Goal: Ask a question

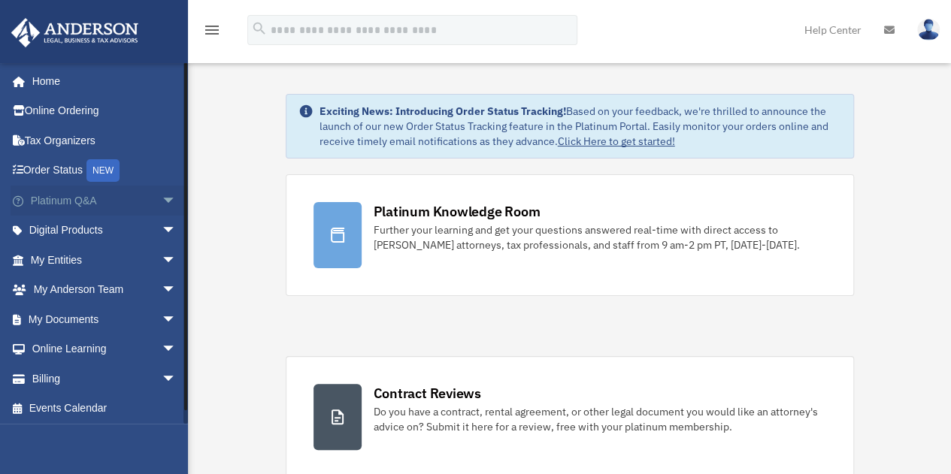
click at [162, 197] on span "arrow_drop_down" at bounding box center [177, 201] width 30 height 31
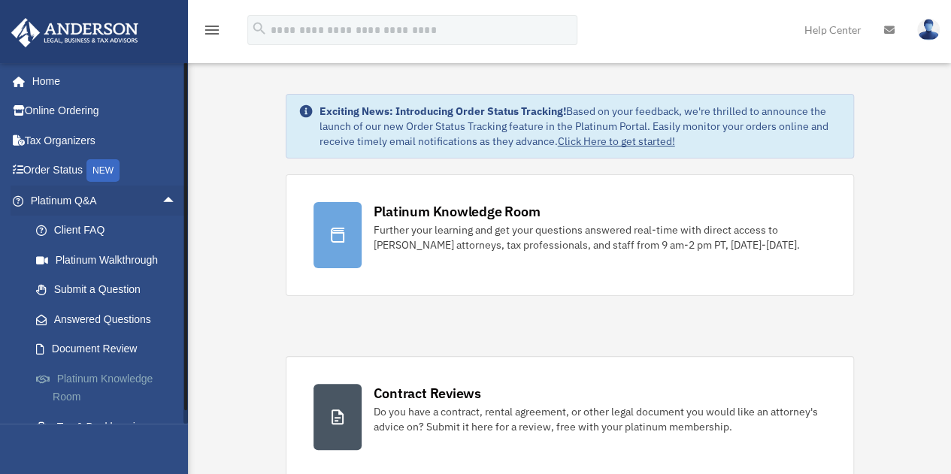
click at [113, 382] on link "Platinum Knowledge Room" at bounding box center [110, 388] width 178 height 48
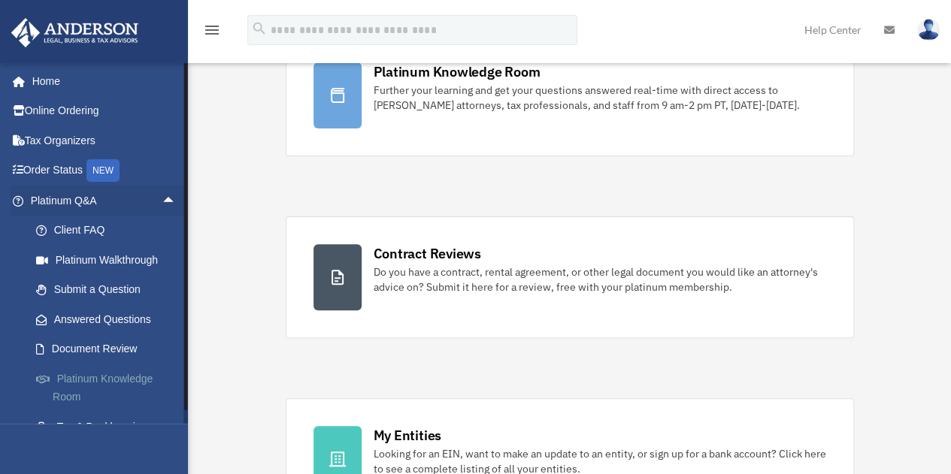
scroll to position [150, 0]
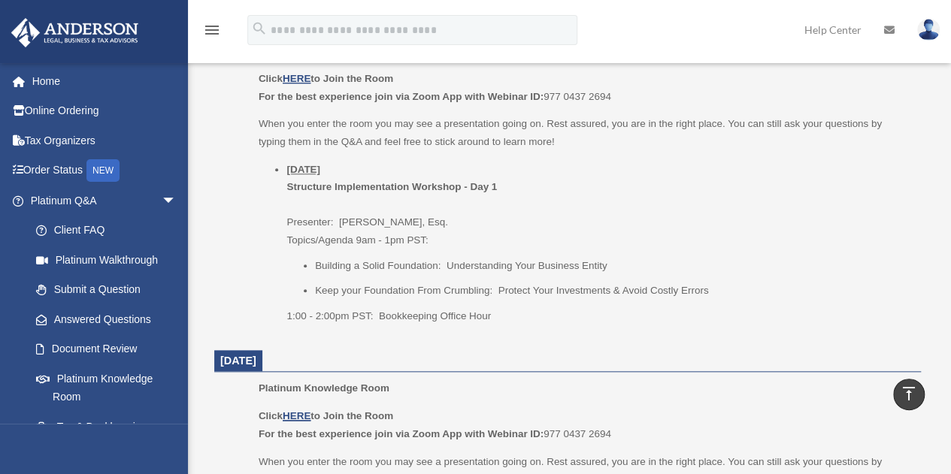
scroll to position [752, 0]
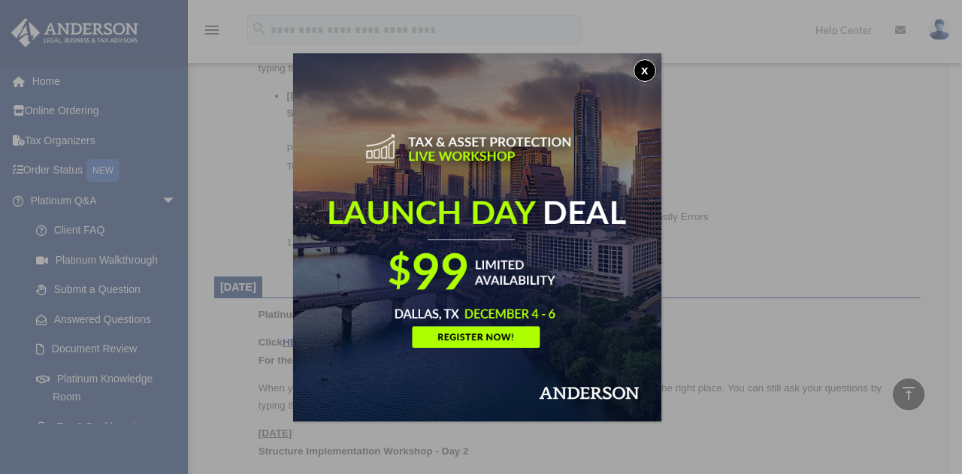
click at [655, 67] on button "x" at bounding box center [645, 70] width 23 height 23
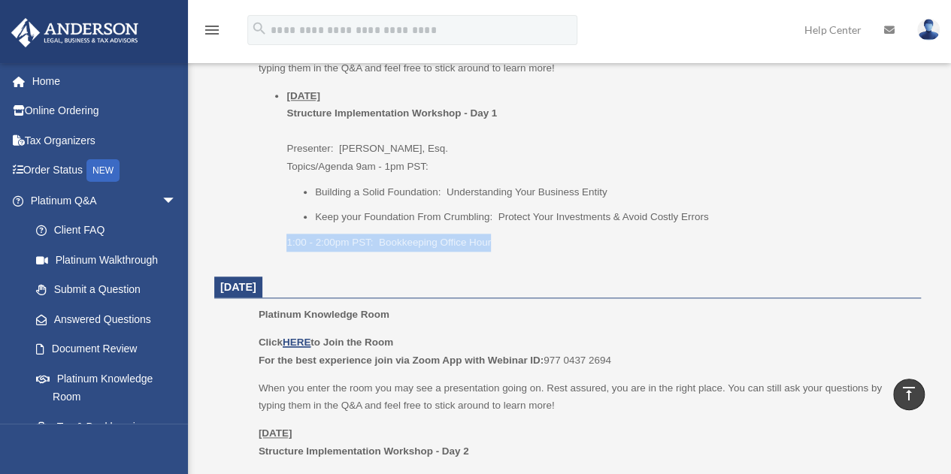
drag, startPoint x: 273, startPoint y: 237, endPoint x: 600, endPoint y: 232, distance: 327.0
click at [600, 232] on ul "Thursday, September 25 Structure Implementation Workshop - Day 1 Presenter: Gwe…" at bounding box center [585, 169] width 652 height 164
click at [548, 259] on div "Platinum Knowledge Room Click HERE to Join the Room For the best experience joi…" at bounding box center [585, 114] width 652 height 293
drag, startPoint x: 519, startPoint y: 197, endPoint x: 522, endPoint y: 262, distance: 65.5
click at [519, 197] on li "Building a Solid Foundation: Understanding Your Business Entity" at bounding box center [612, 192] width 595 height 18
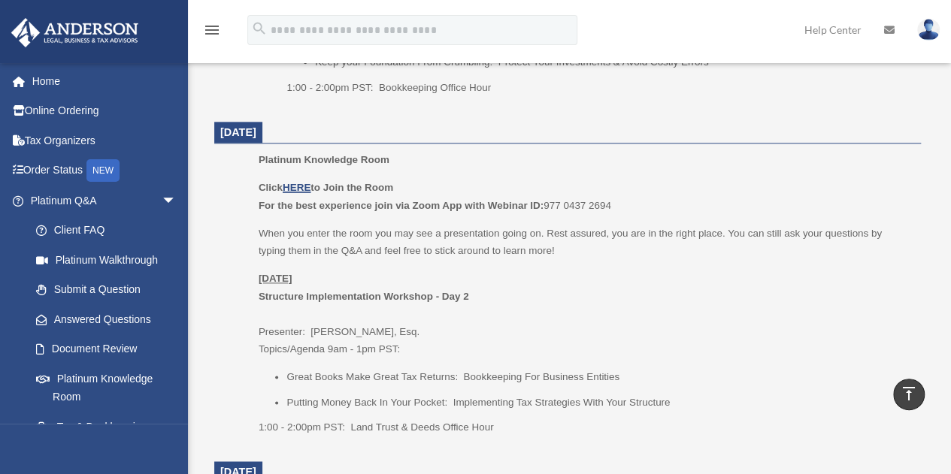
scroll to position [902, 0]
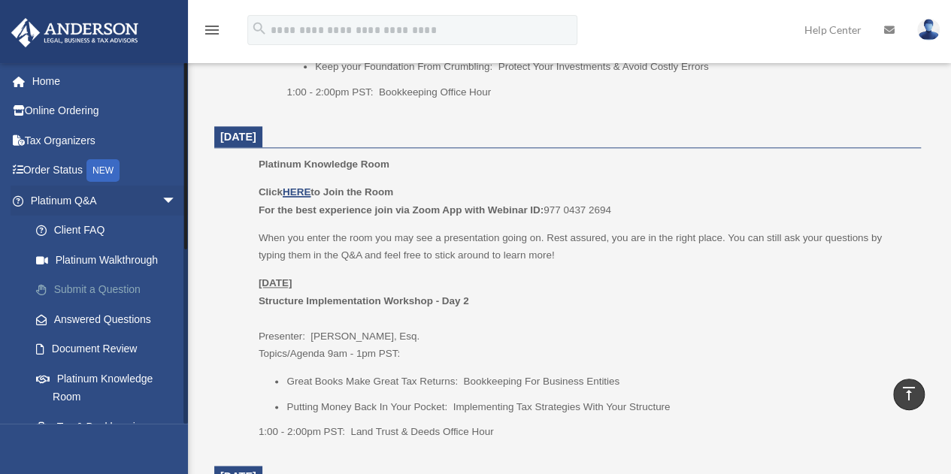
click at [128, 294] on link "Submit a Question" at bounding box center [110, 290] width 178 height 30
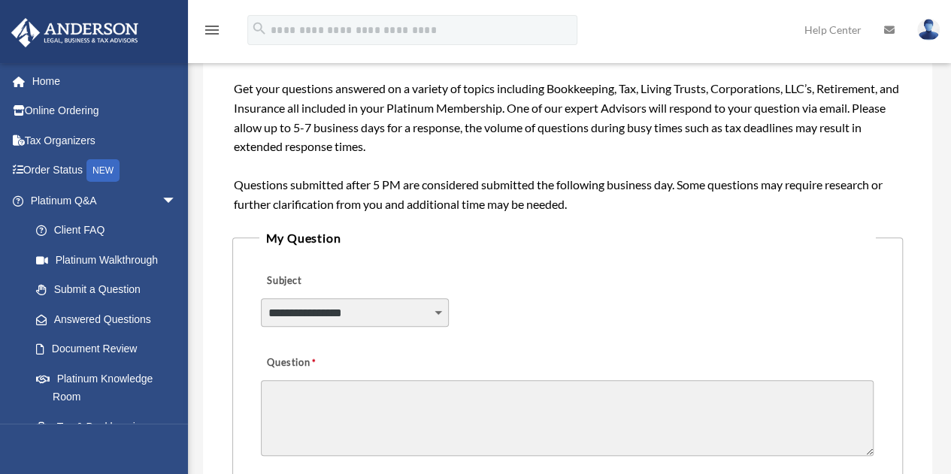
scroll to position [225, 0]
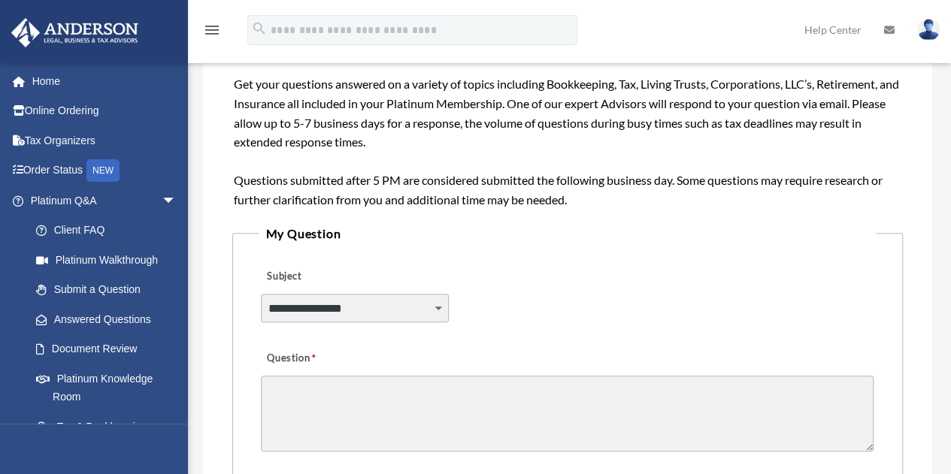
click at [343, 325] on div "**********" at bounding box center [354, 316] width 187 height 44
click at [347, 304] on select "**********" at bounding box center [354, 308] width 187 height 29
click at [524, 263] on div "**********" at bounding box center [567, 298] width 616 height 82
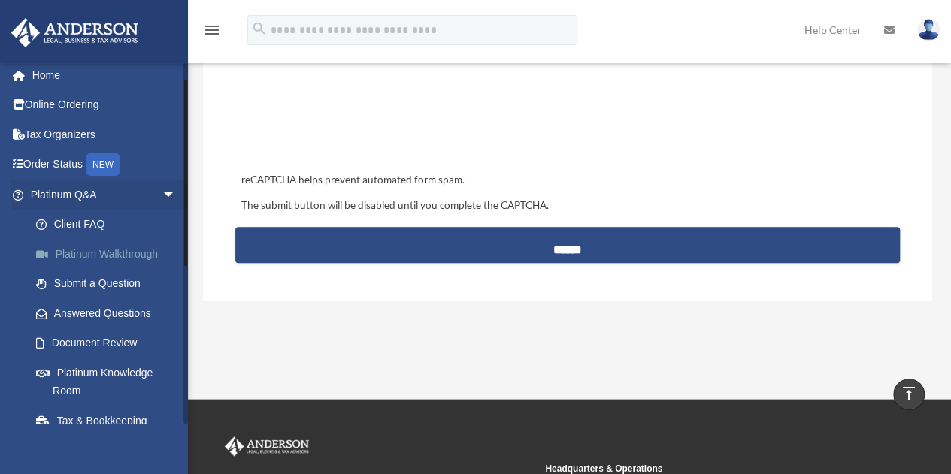
scroll to position [0, 0]
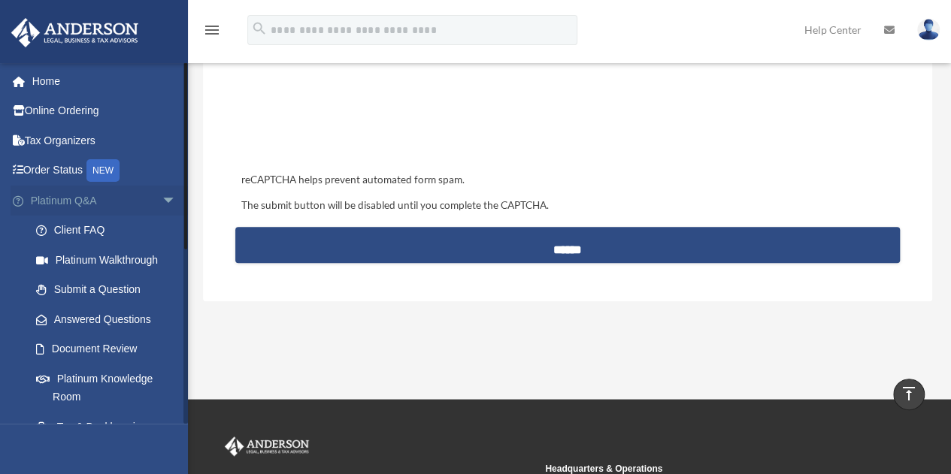
click at [162, 201] on span "arrow_drop_down" at bounding box center [177, 201] width 30 height 31
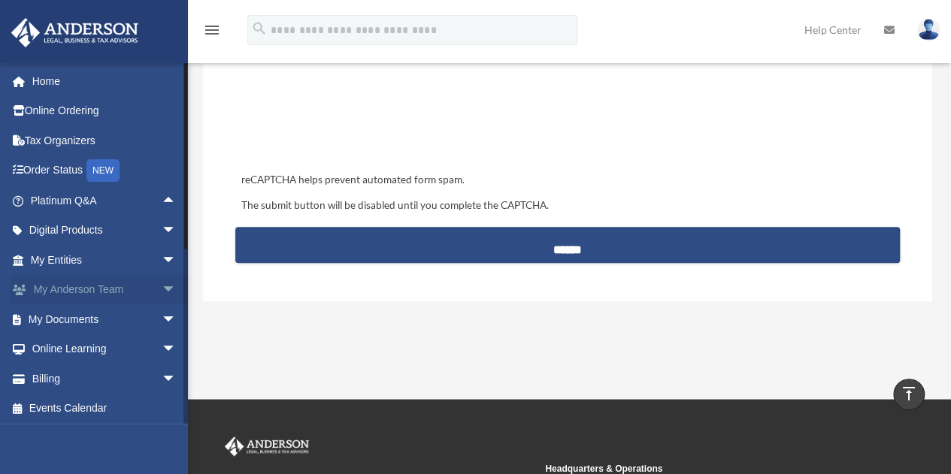
click at [162, 288] on span "arrow_drop_down" at bounding box center [177, 290] width 30 height 31
click at [162, 287] on span "arrow_drop_up" at bounding box center [177, 290] width 30 height 31
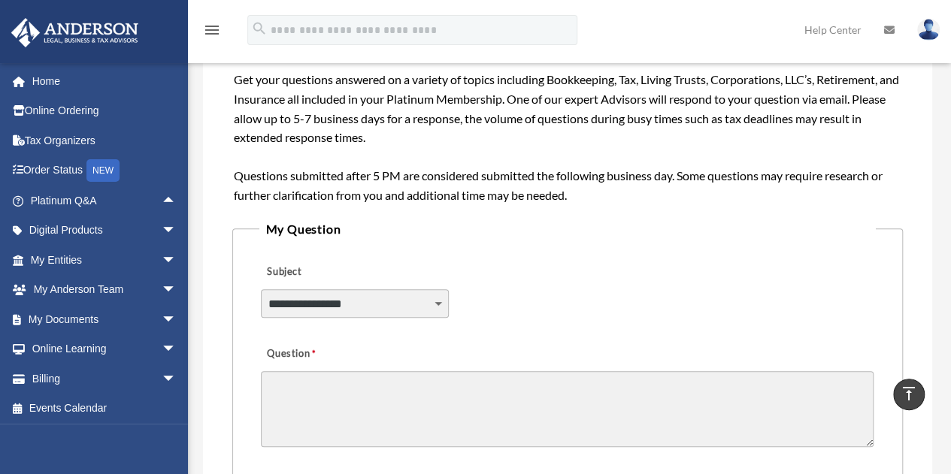
scroll to position [225, 0]
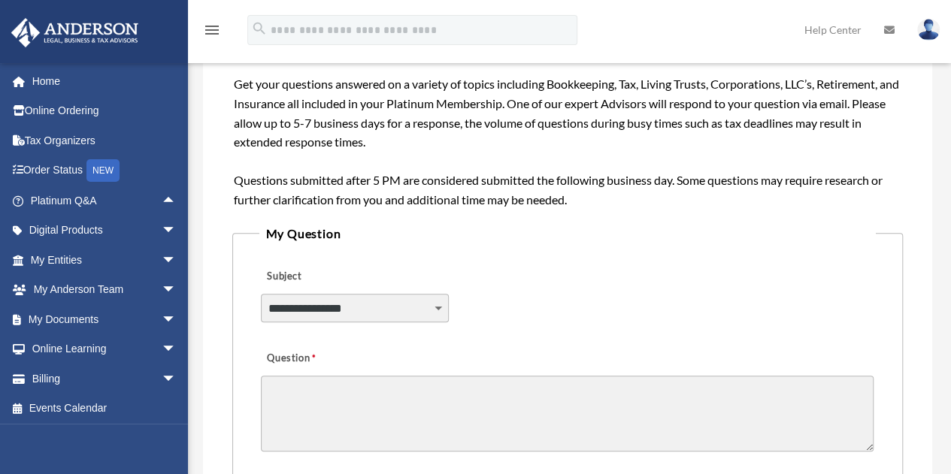
click at [292, 315] on select "**********" at bounding box center [354, 308] width 187 height 29
click at [764, 207] on div "Need your question answered now? Chat with attorneys and tax advisors about you…" at bounding box center [567, 64] width 667 height 289
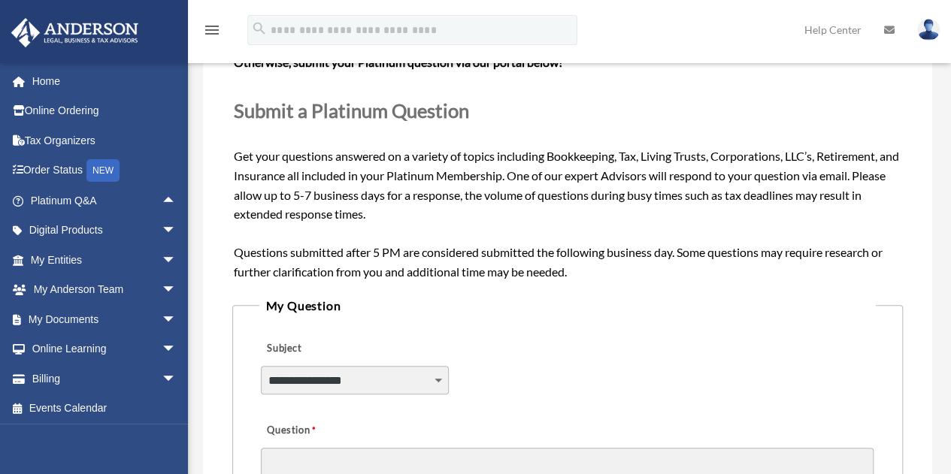
scroll to position [150, 0]
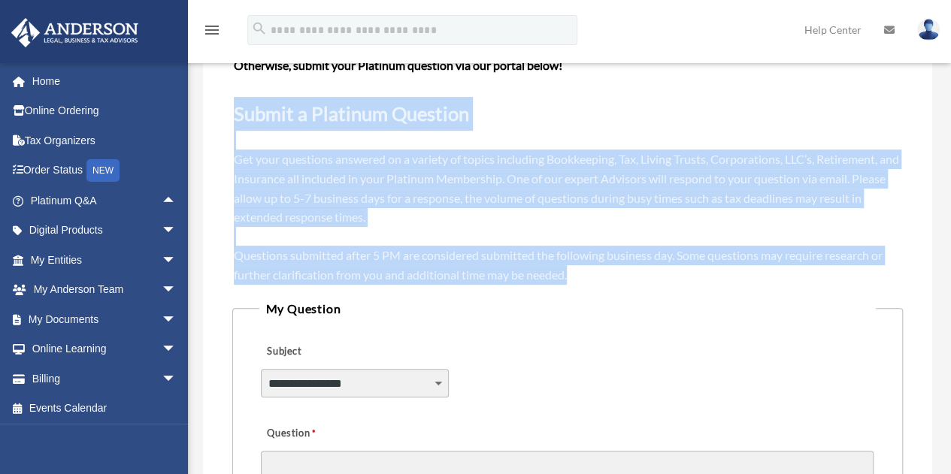
drag, startPoint x: 582, startPoint y: 274, endPoint x: 232, endPoint y: 123, distance: 381.8
click at [232, 123] on div "Need your question answered now? Chat with attorneys and tax advisors about you…" at bounding box center [567, 140] width 670 height 292
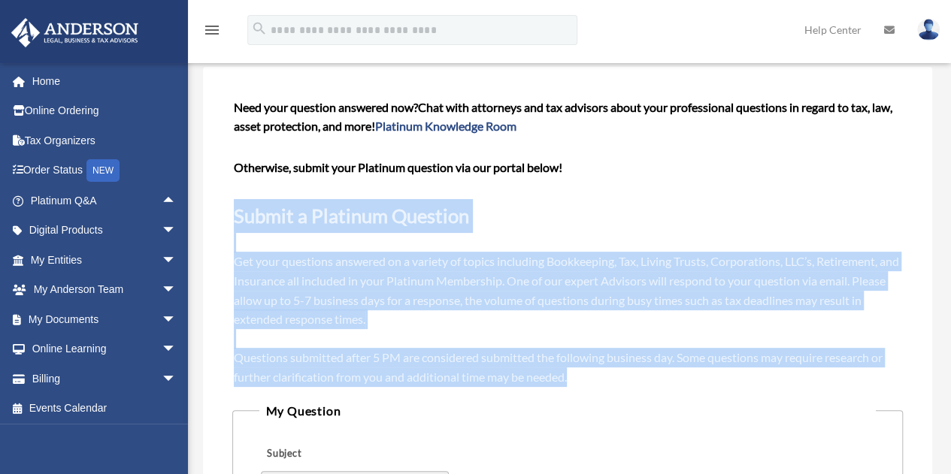
scroll to position [0, 0]
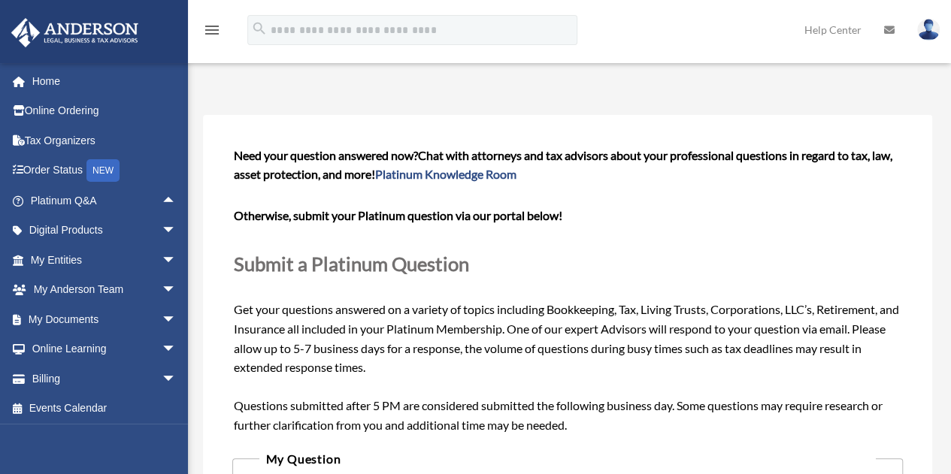
click at [530, 244] on p at bounding box center [567, 236] width 667 height 21
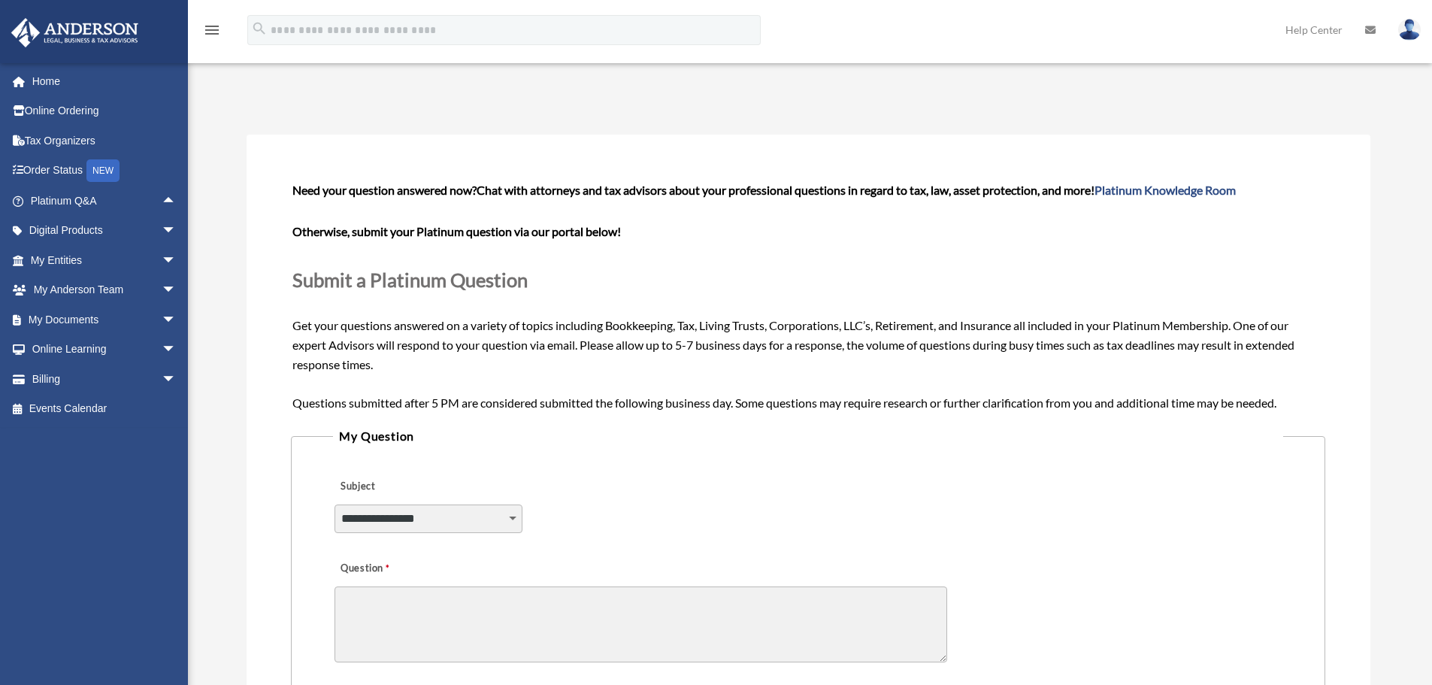
click at [105, 30] on img at bounding box center [75, 32] width 136 height 29
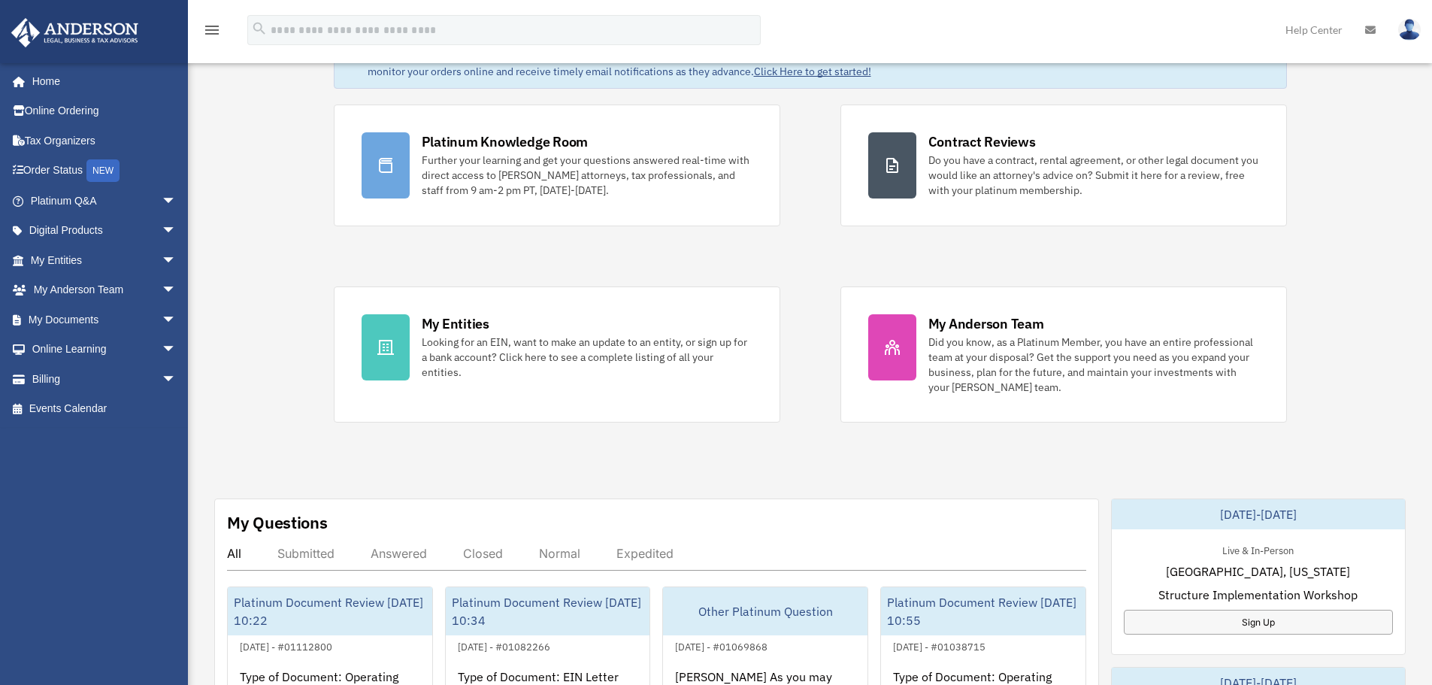
scroll to position [75, 0]
click at [162, 229] on span "arrow_drop_down" at bounding box center [177, 231] width 30 height 31
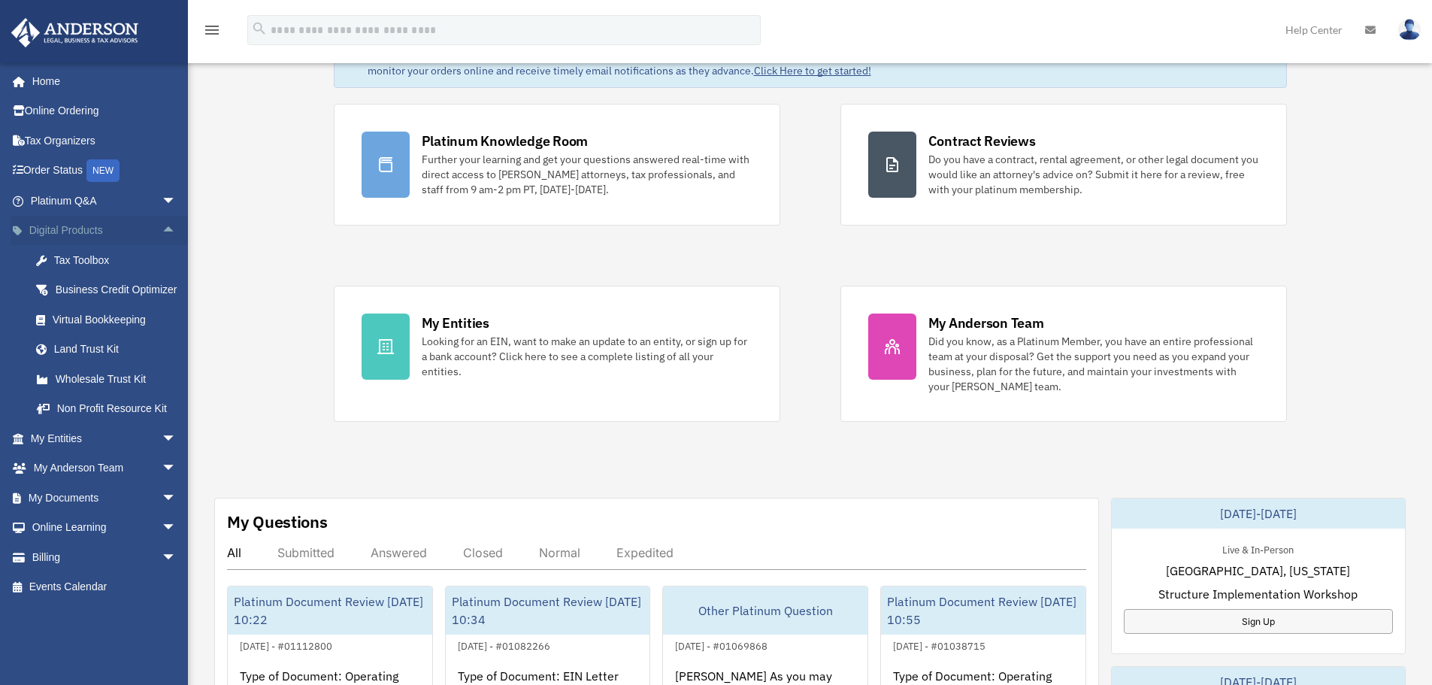
click at [162, 225] on span "arrow_drop_up" at bounding box center [177, 231] width 30 height 31
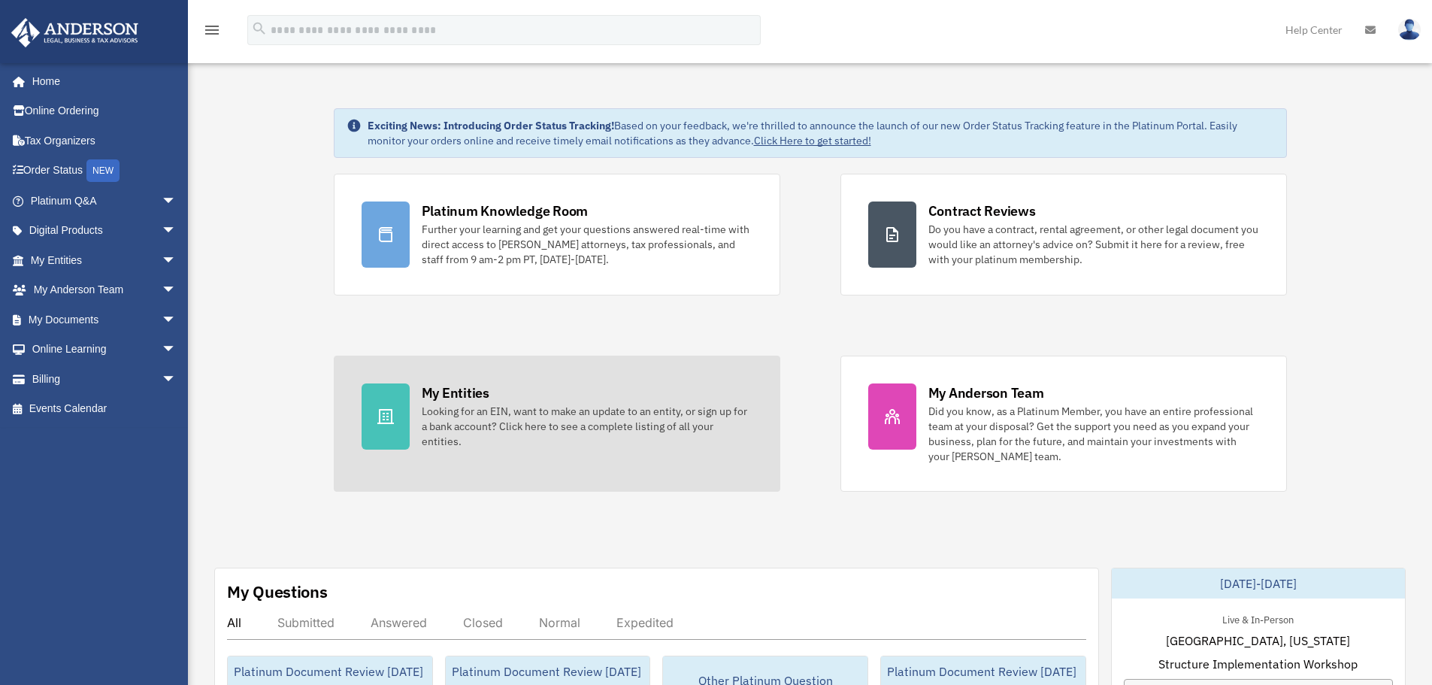
scroll to position [0, 0]
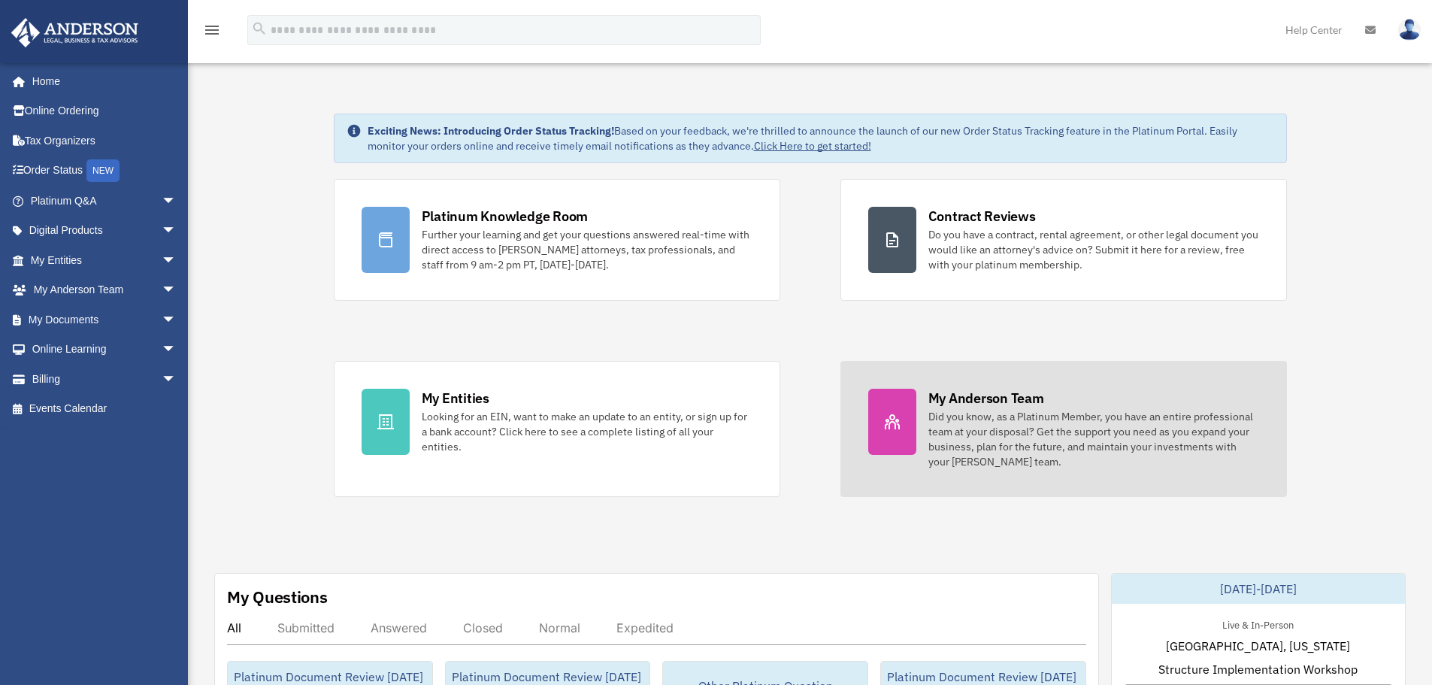
drag, startPoint x: 1059, startPoint y: 432, endPoint x: 1058, endPoint y: 446, distance: 14.3
click at [1060, 432] on div "Did you know, as a Platinum Member, you have an entire professional team at you…" at bounding box center [1093, 439] width 331 height 60
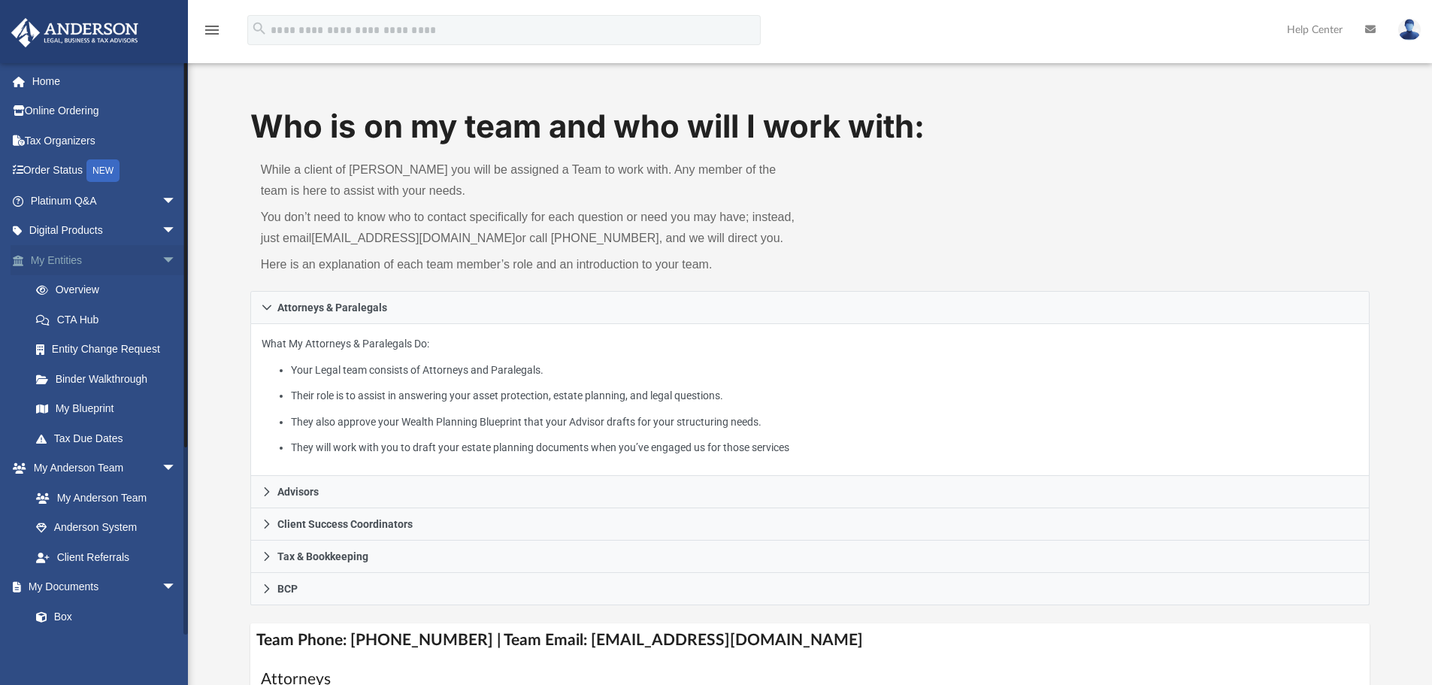
click at [162, 260] on span "arrow_drop_down" at bounding box center [177, 260] width 30 height 31
click at [95, 78] on link "Home" at bounding box center [105, 81] width 189 height 30
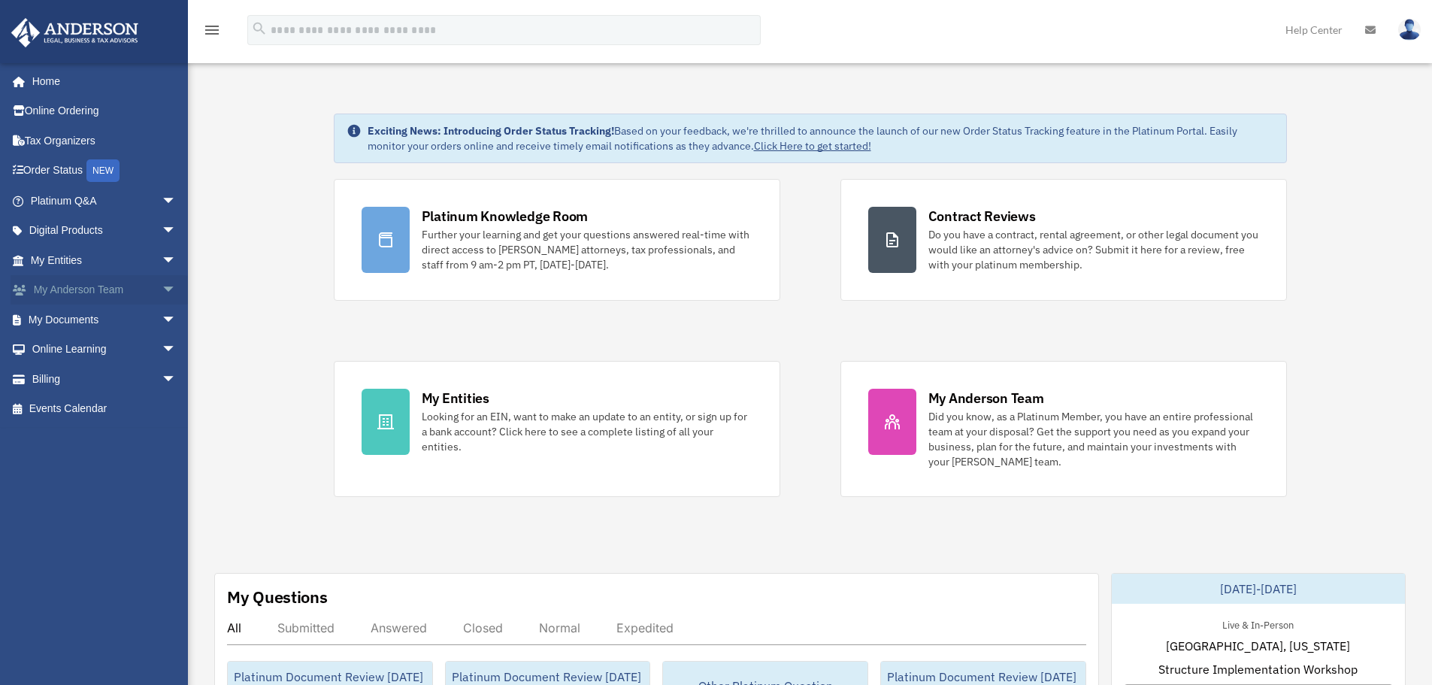
click at [162, 288] on span "arrow_drop_down" at bounding box center [177, 290] width 30 height 31
click at [162, 288] on span "arrow_drop_up" at bounding box center [177, 290] width 30 height 31
click at [162, 204] on span "arrow_drop_down" at bounding box center [177, 201] width 30 height 31
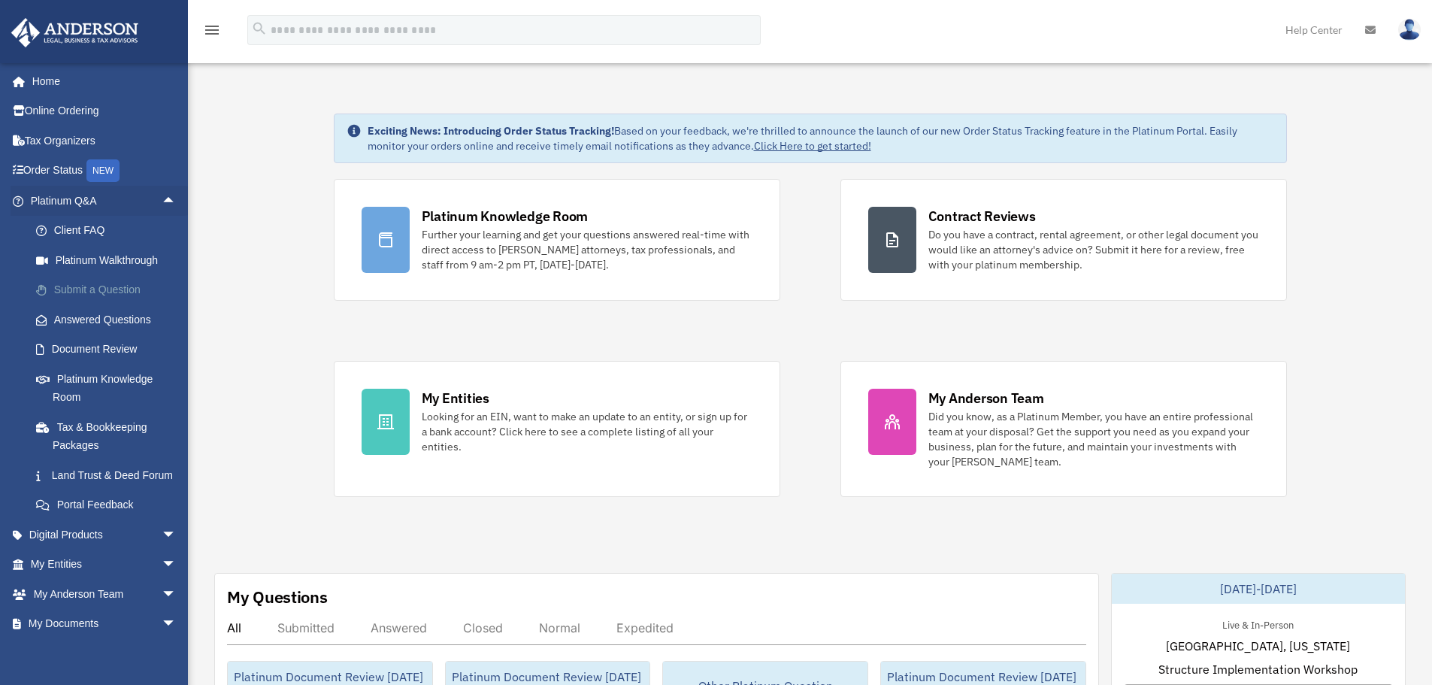
click at [138, 286] on link "Submit a Question" at bounding box center [110, 290] width 178 height 30
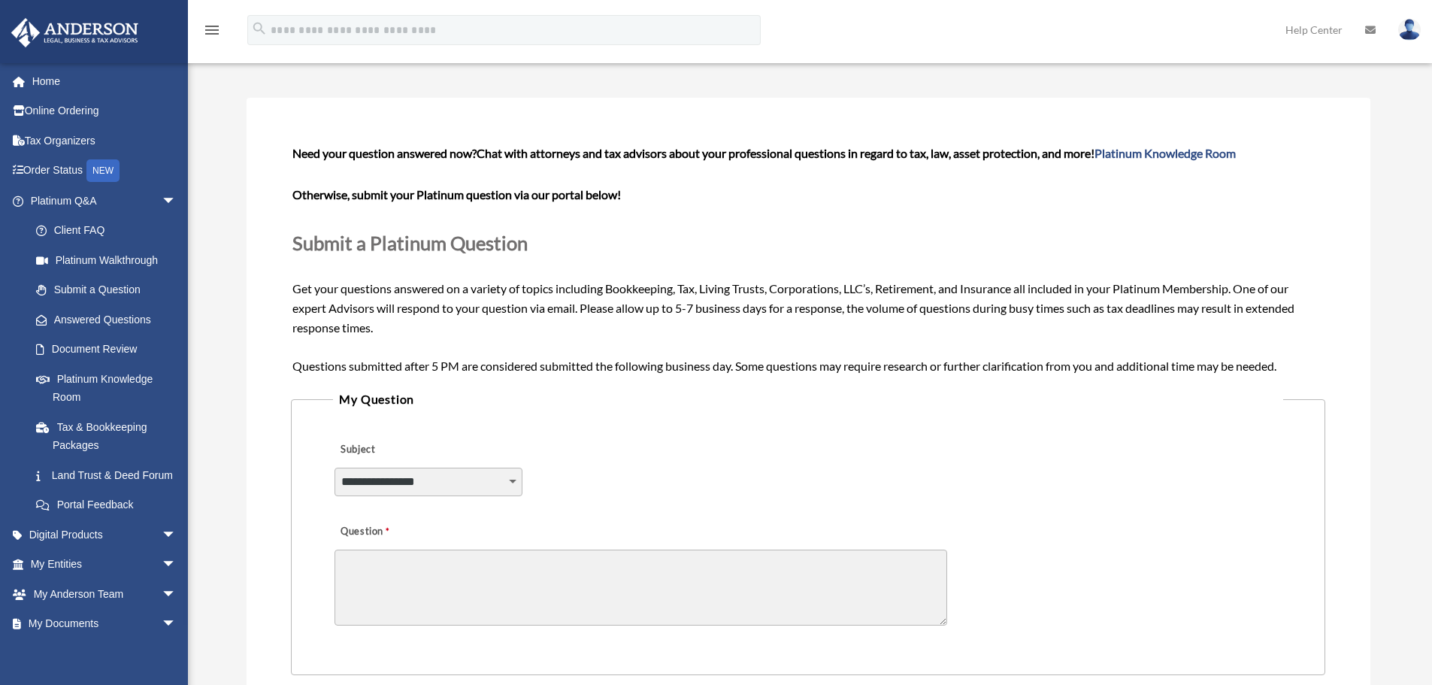
scroll to position [150, 0]
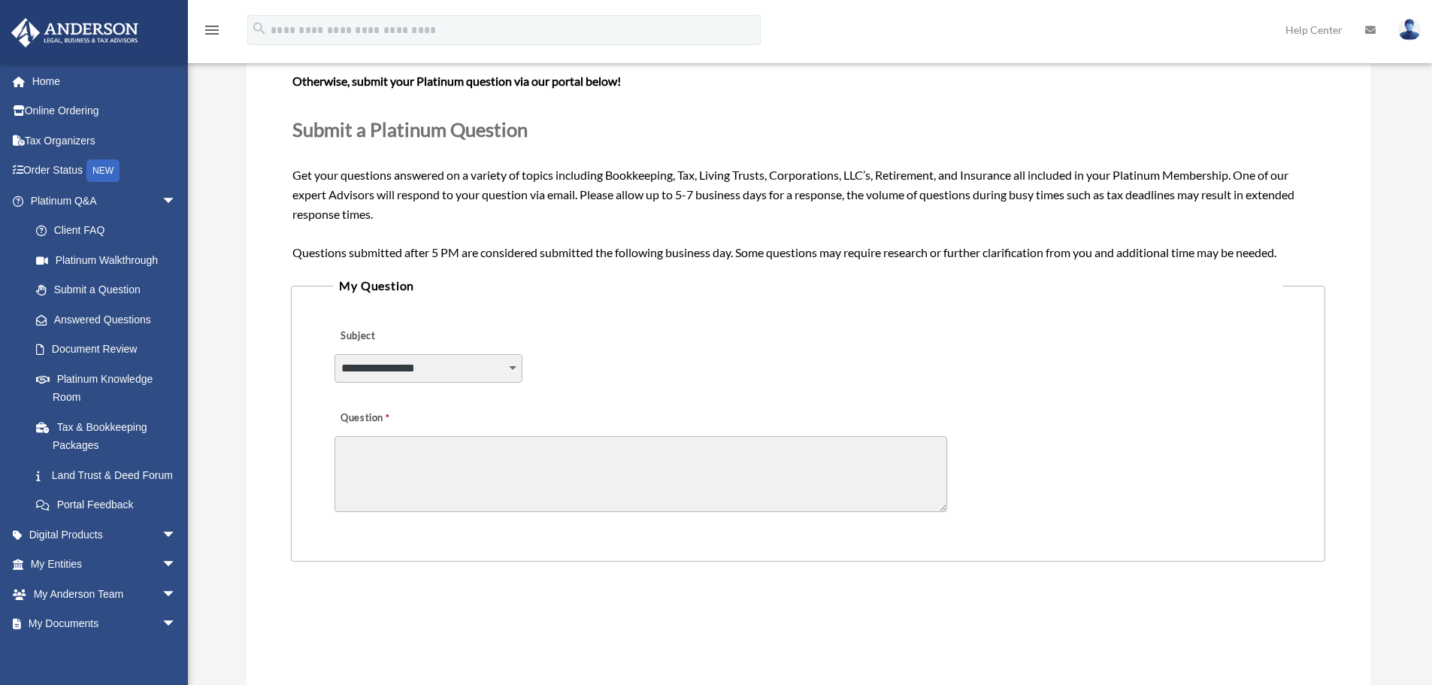
click at [437, 374] on select "**********" at bounding box center [428, 368] width 188 height 29
click at [736, 471] on textarea "Question" at bounding box center [640, 474] width 613 height 76
click at [374, 478] on textarea "Question" at bounding box center [640, 474] width 613 height 76
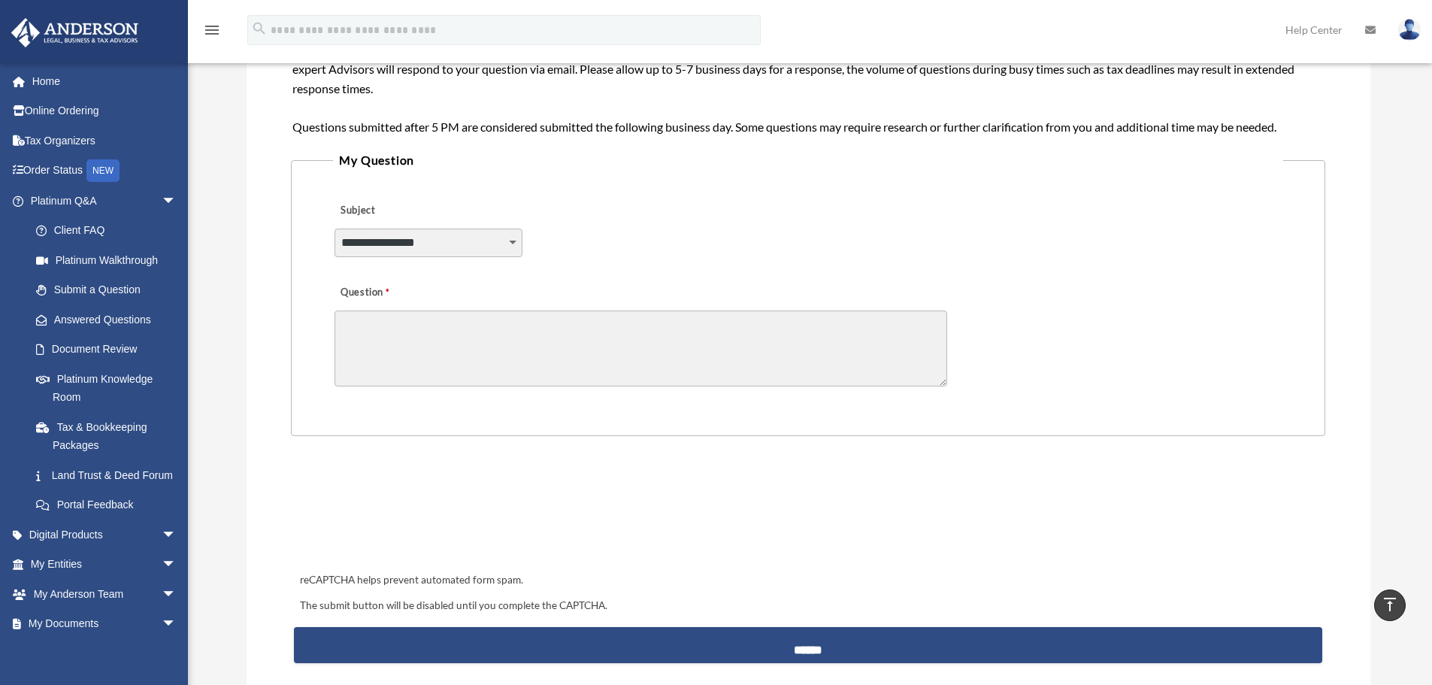
scroll to position [225, 0]
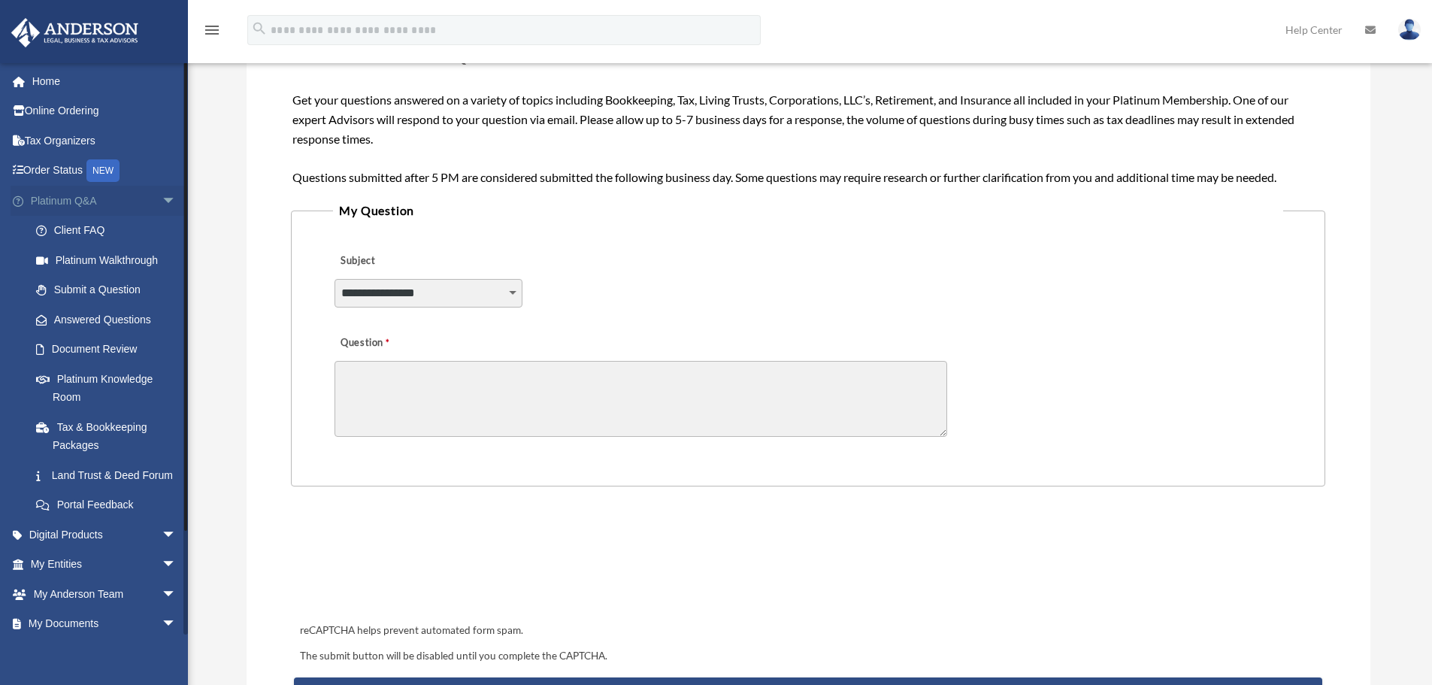
click at [162, 201] on span "arrow_drop_down" at bounding box center [177, 201] width 30 height 31
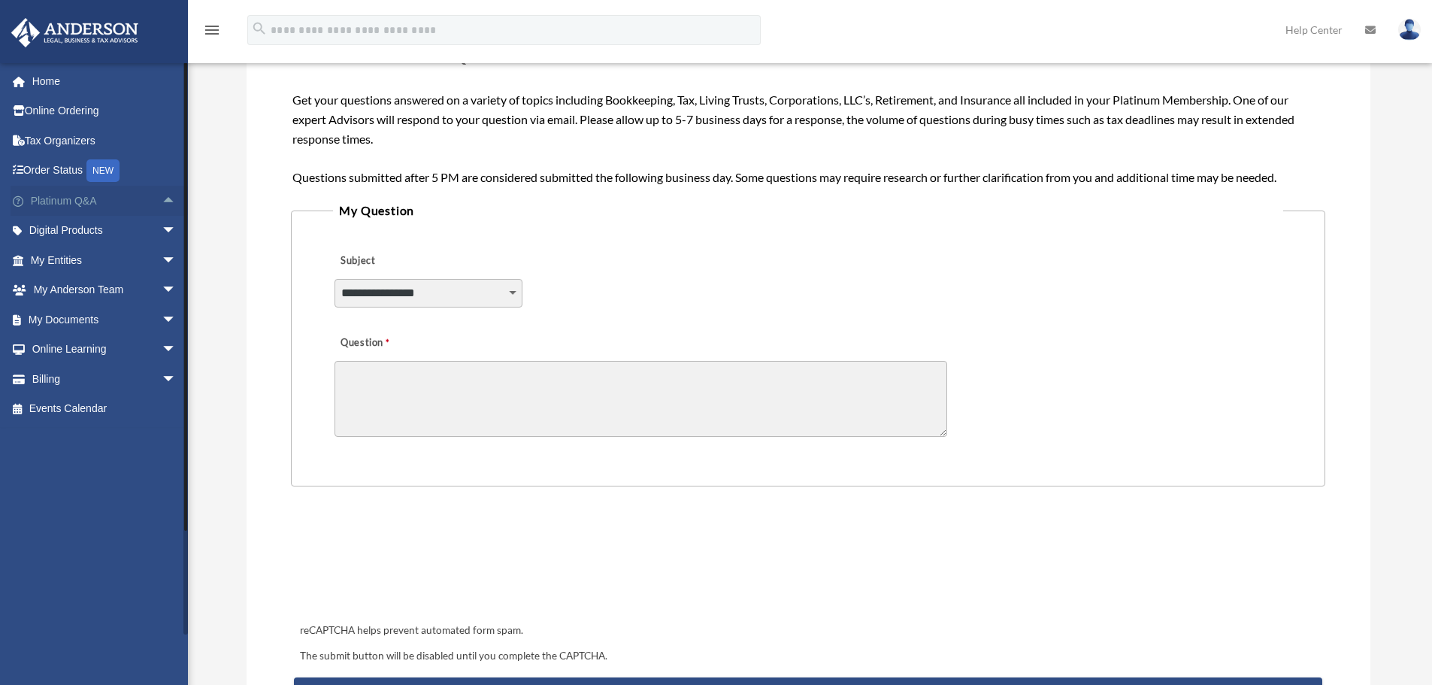
click at [162, 200] on span "arrow_drop_up" at bounding box center [177, 201] width 30 height 31
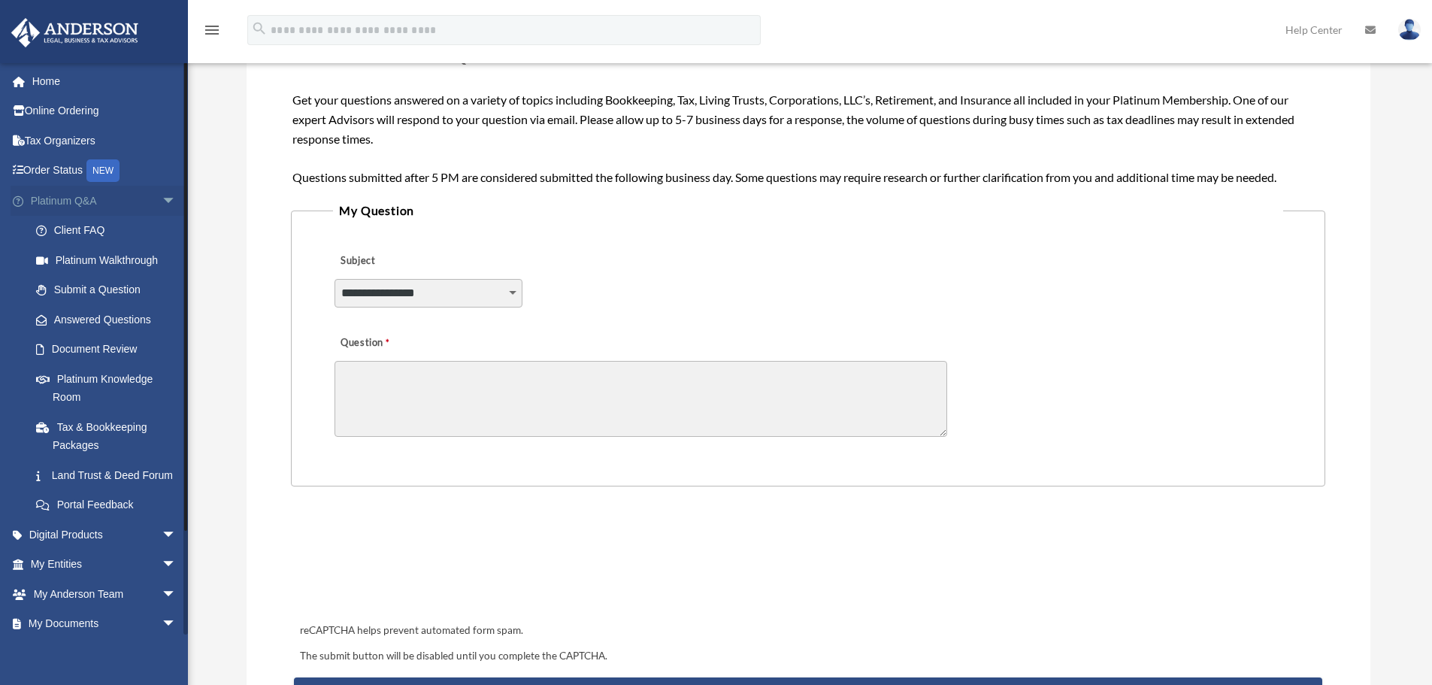
click at [162, 202] on span "arrow_drop_down" at bounding box center [177, 201] width 30 height 31
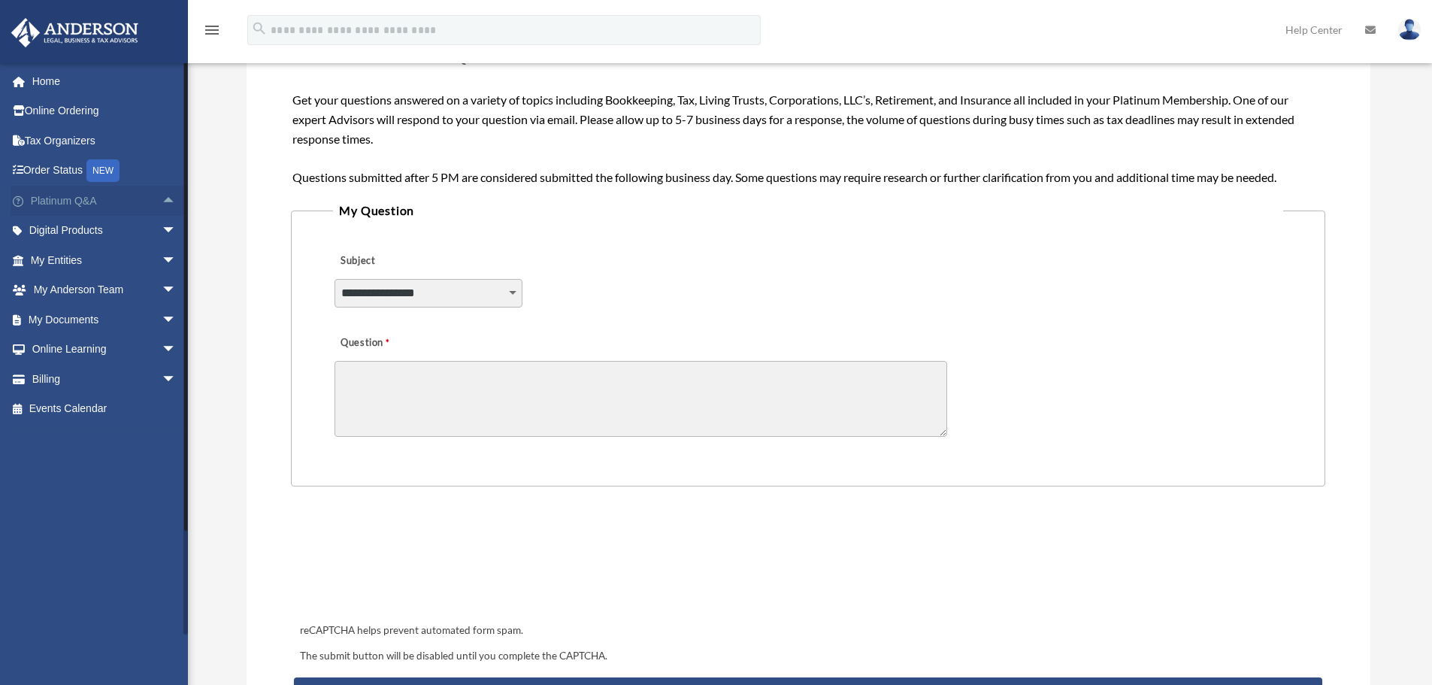
click at [162, 203] on span "arrow_drop_up" at bounding box center [177, 201] width 30 height 31
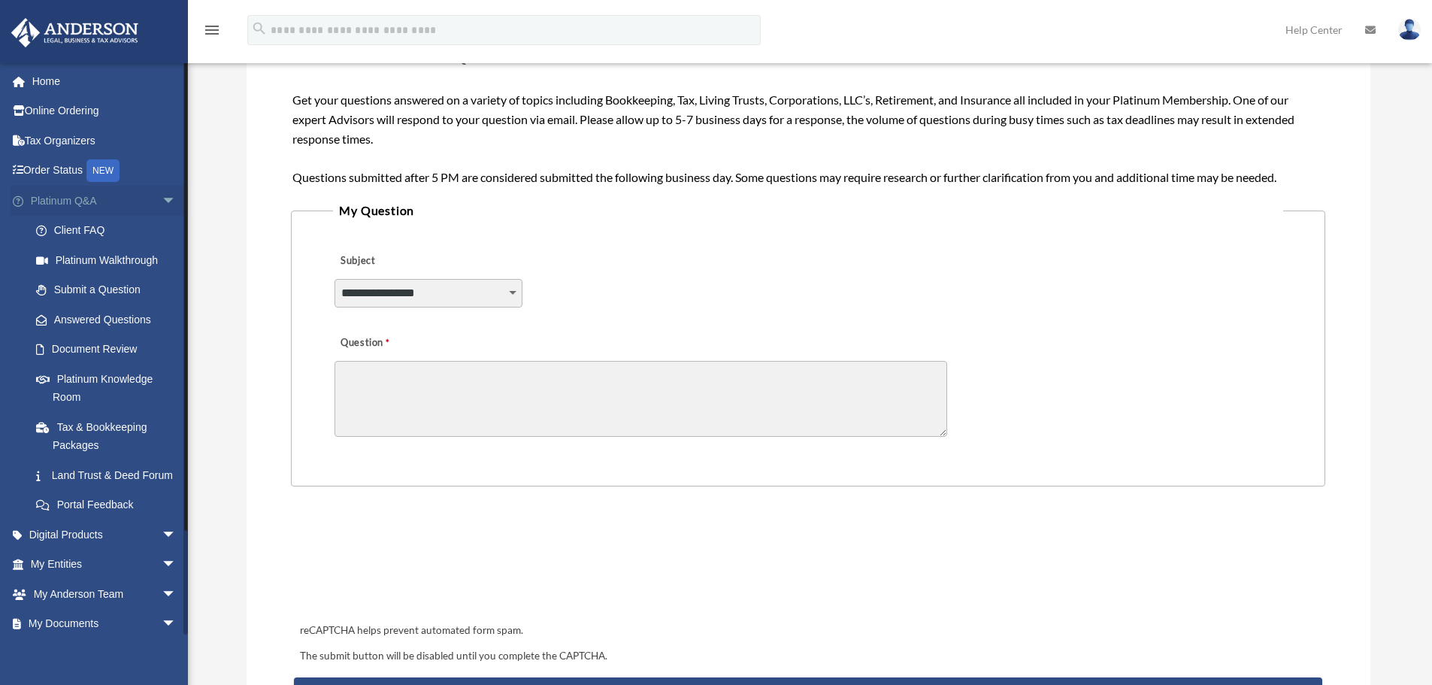
click at [162, 200] on span "arrow_drop_down" at bounding box center [177, 201] width 30 height 31
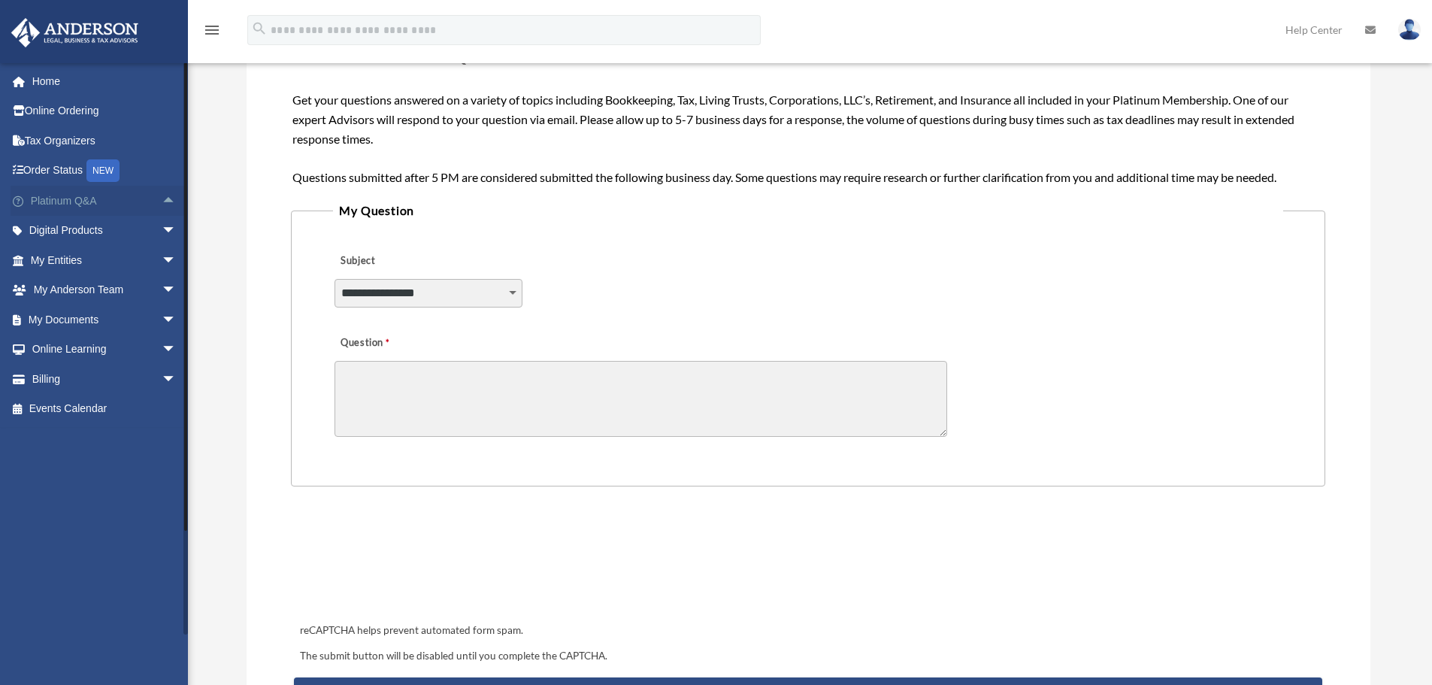
click at [162, 198] on span "arrow_drop_up" at bounding box center [177, 201] width 30 height 31
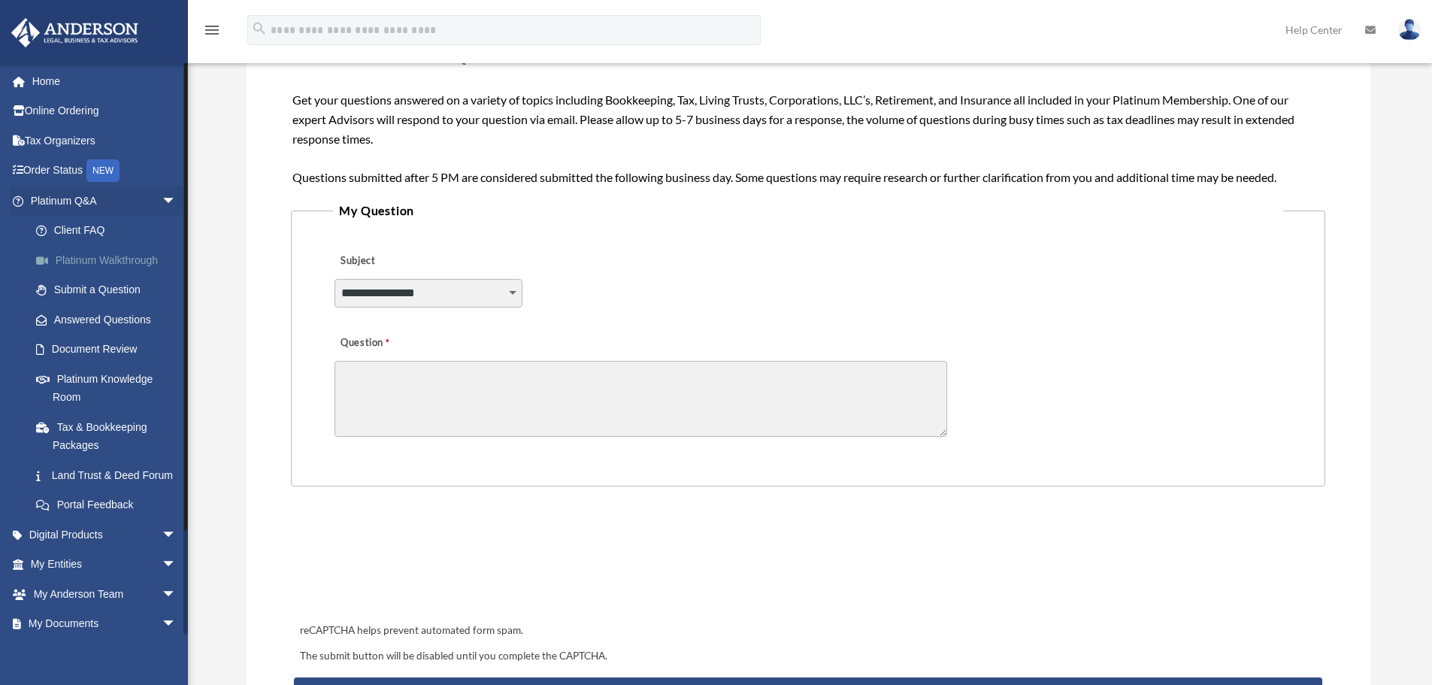
click at [142, 252] on link "Platinum Walkthrough" at bounding box center [110, 260] width 178 height 30
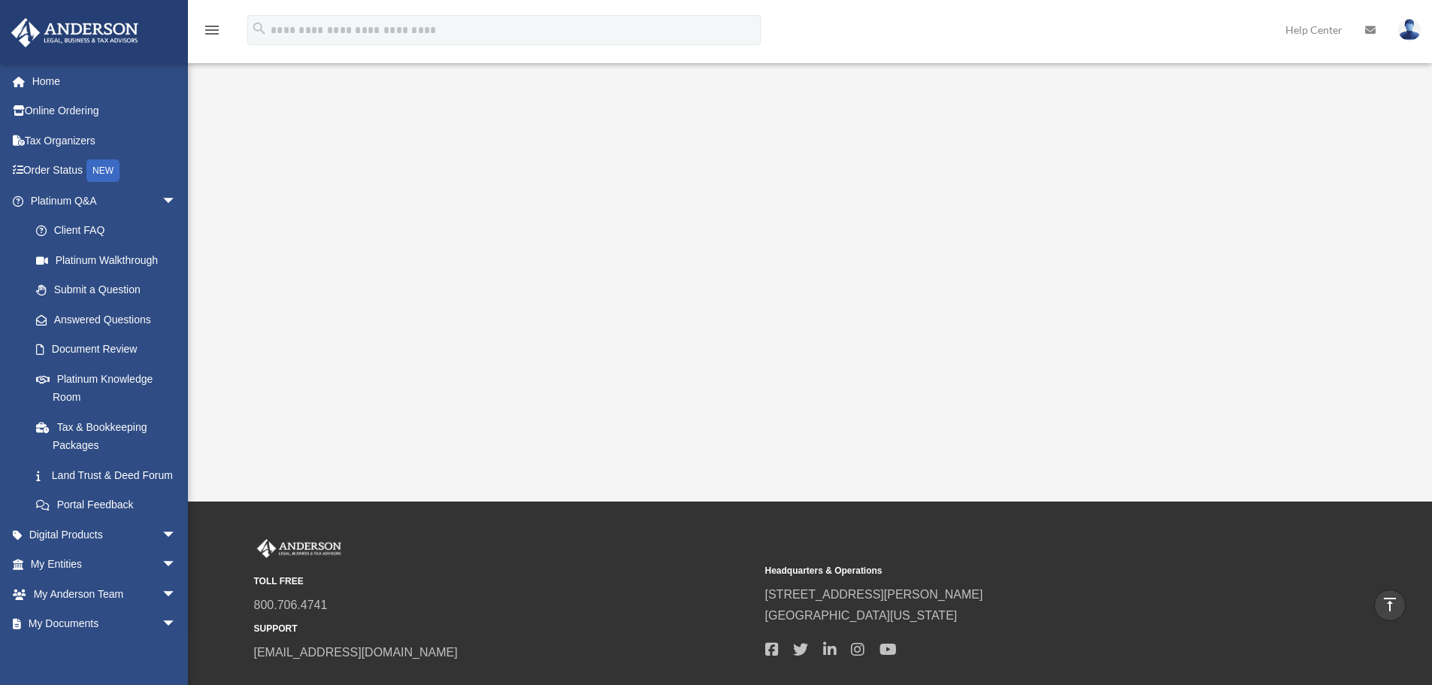
scroll to position [142, 0]
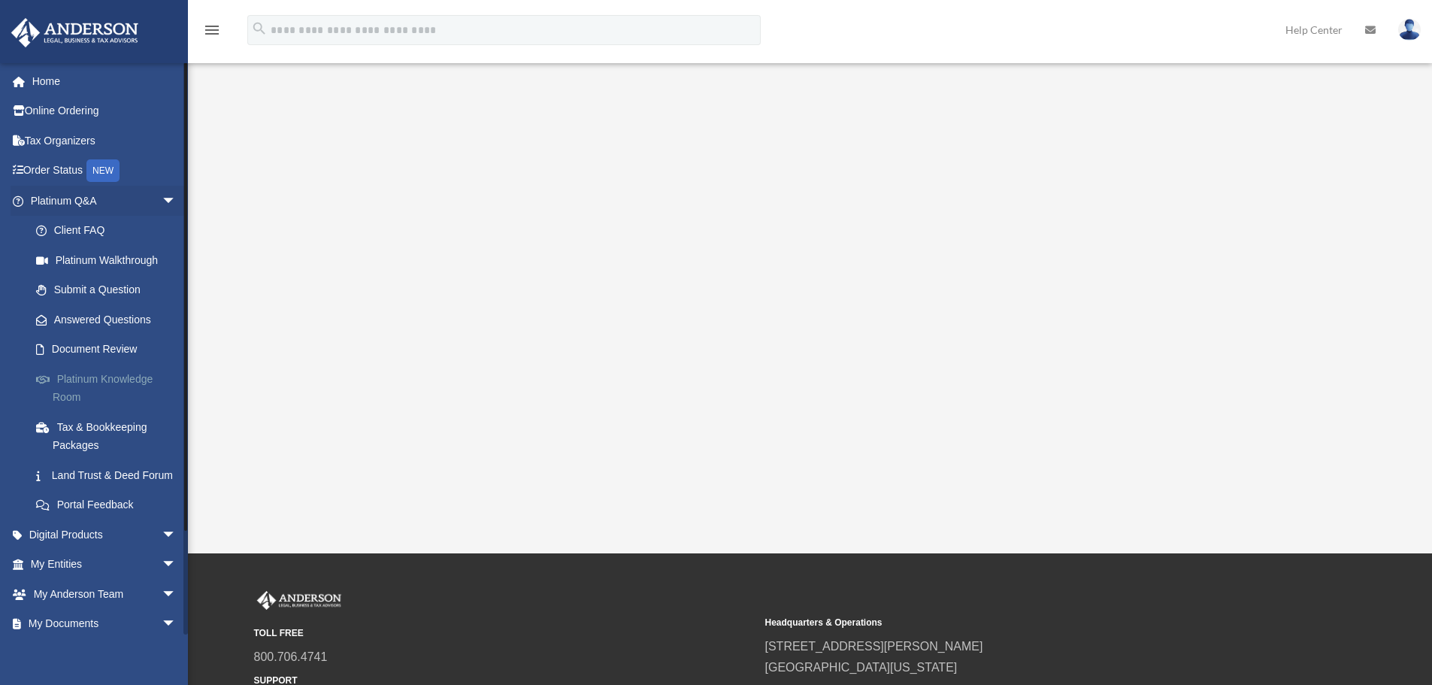
click at [123, 381] on link "Platinum Knowledge Room" at bounding box center [110, 388] width 178 height 48
click at [108, 378] on link "Platinum Knowledge Room" at bounding box center [110, 388] width 178 height 48
click at [117, 389] on link "Platinum Knowledge Room" at bounding box center [110, 388] width 178 height 48
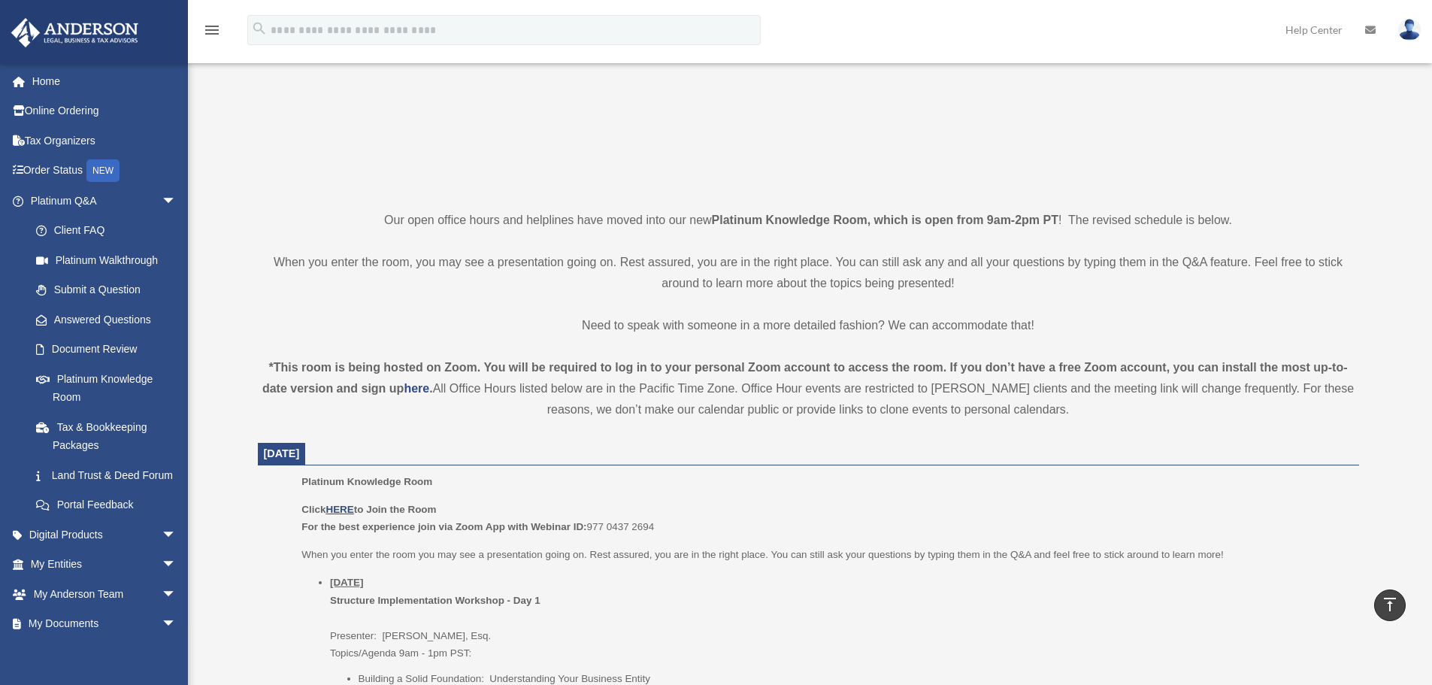
scroll to position [150, 0]
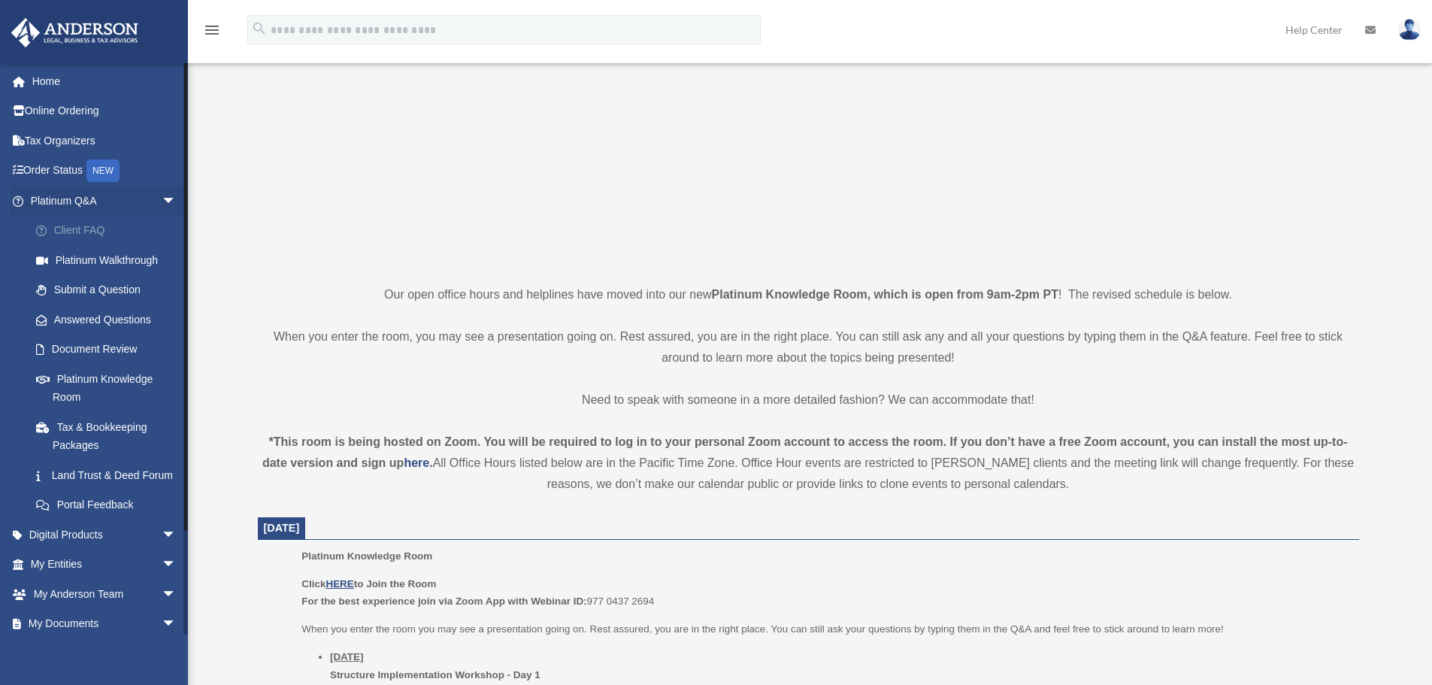
click at [161, 216] on link "Client FAQ" at bounding box center [110, 231] width 178 height 30
click at [162, 201] on span "arrow_drop_down" at bounding box center [177, 201] width 30 height 31
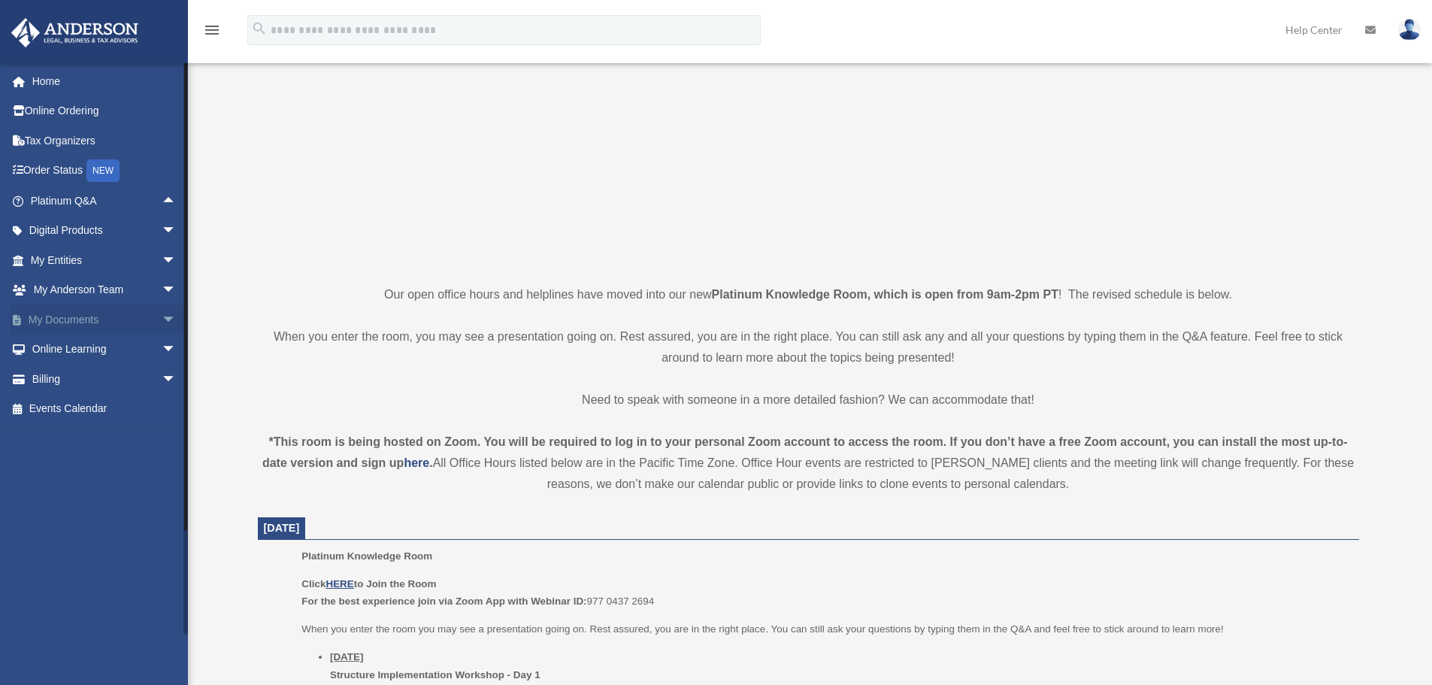
click at [162, 320] on span "arrow_drop_down" at bounding box center [177, 319] width 30 height 31
click at [129, 406] on link "Forms Library" at bounding box center [110, 409] width 178 height 30
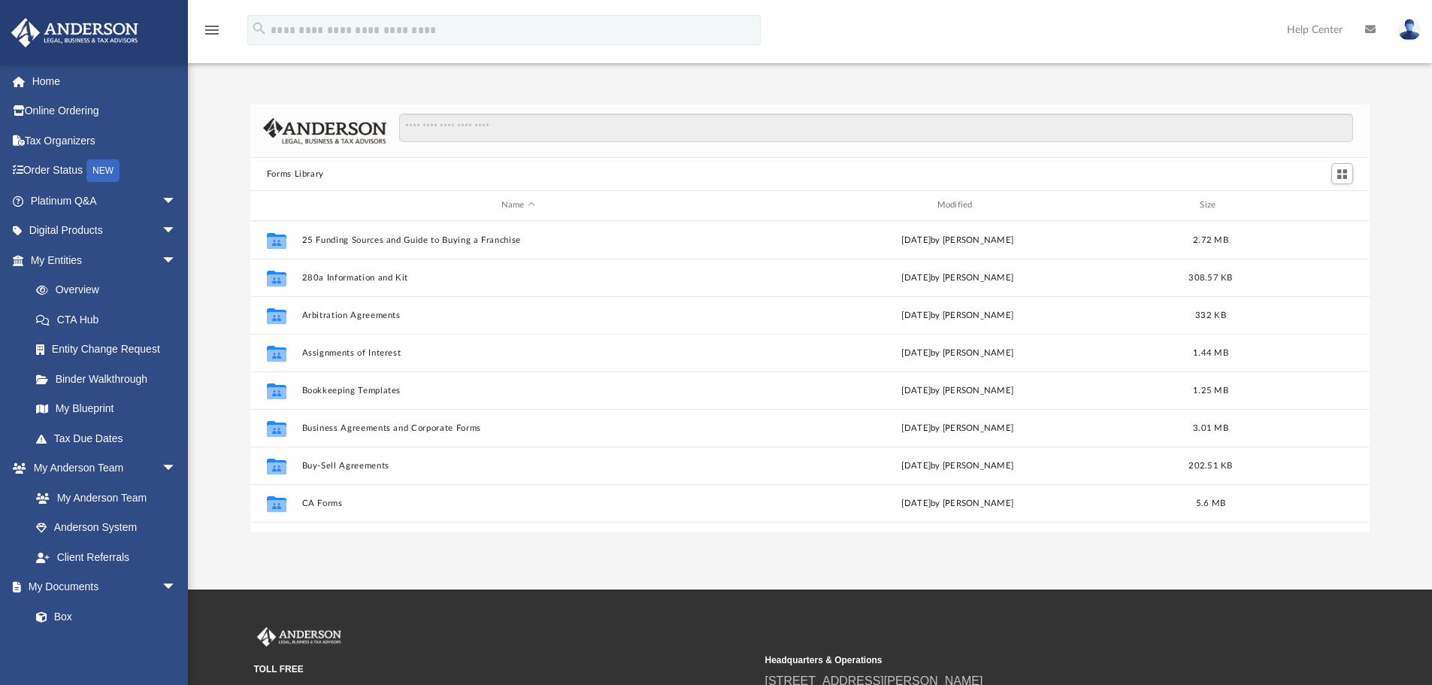
click at [59, 47] on img at bounding box center [75, 32] width 136 height 29
click at [120, 30] on img at bounding box center [75, 32] width 136 height 29
click at [42, 77] on link "Home" at bounding box center [105, 81] width 189 height 30
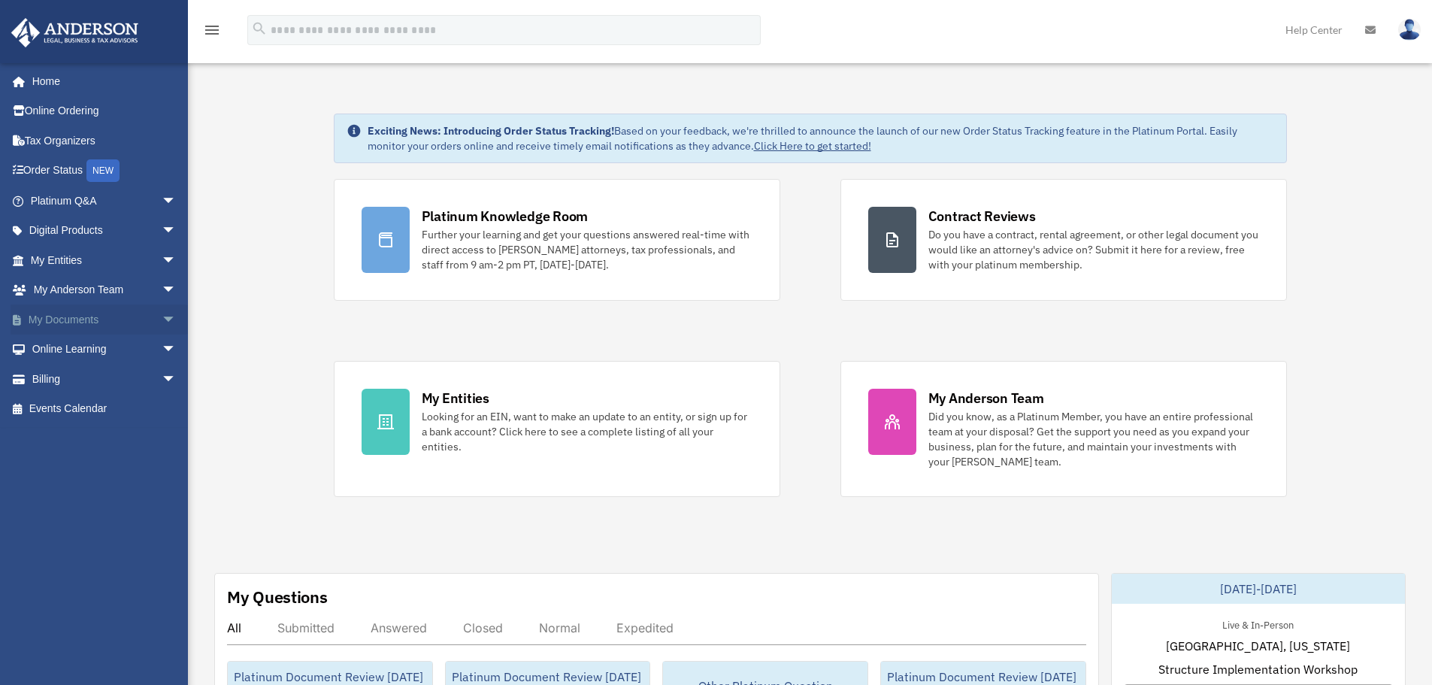
click at [162, 316] on span "arrow_drop_down" at bounding box center [177, 319] width 30 height 31
click at [162, 204] on span "arrow_drop_down" at bounding box center [177, 201] width 30 height 31
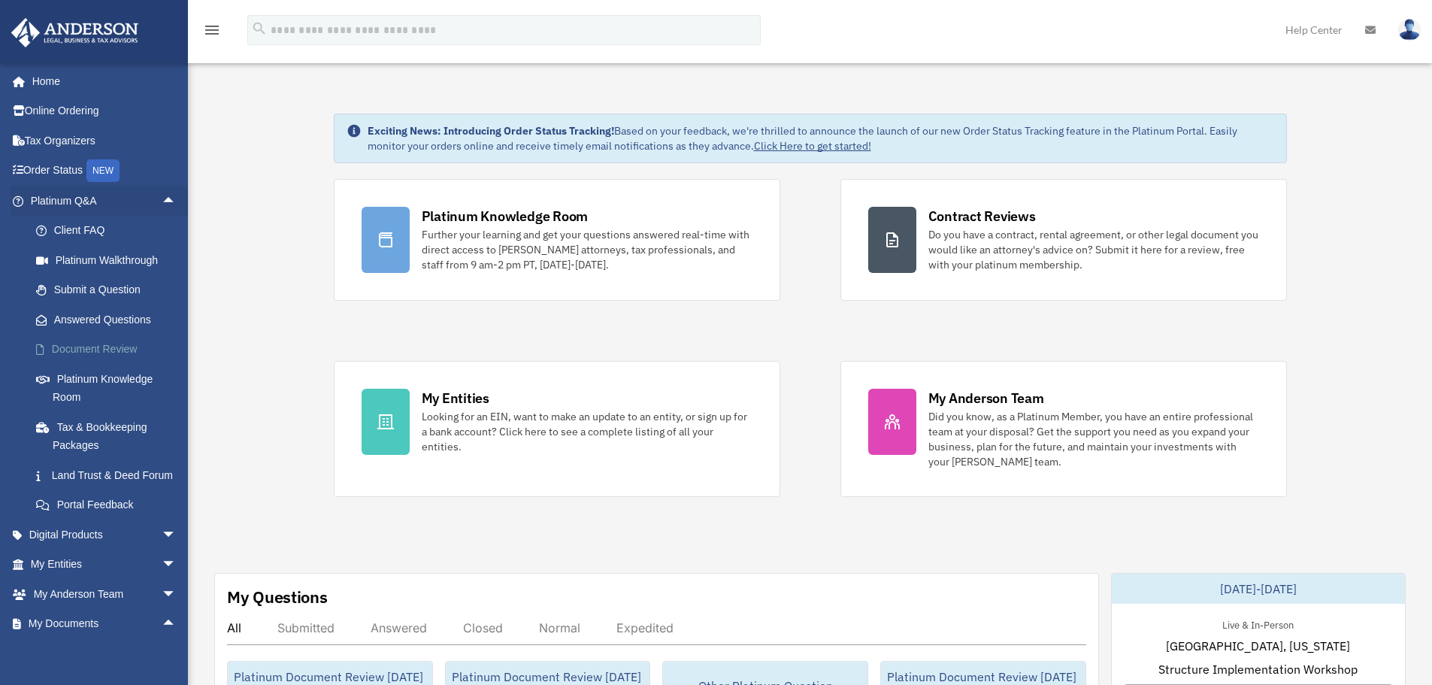
click at [130, 337] on link "Document Review" at bounding box center [110, 349] width 178 height 30
click at [131, 347] on link "Document Review" at bounding box center [110, 349] width 178 height 30
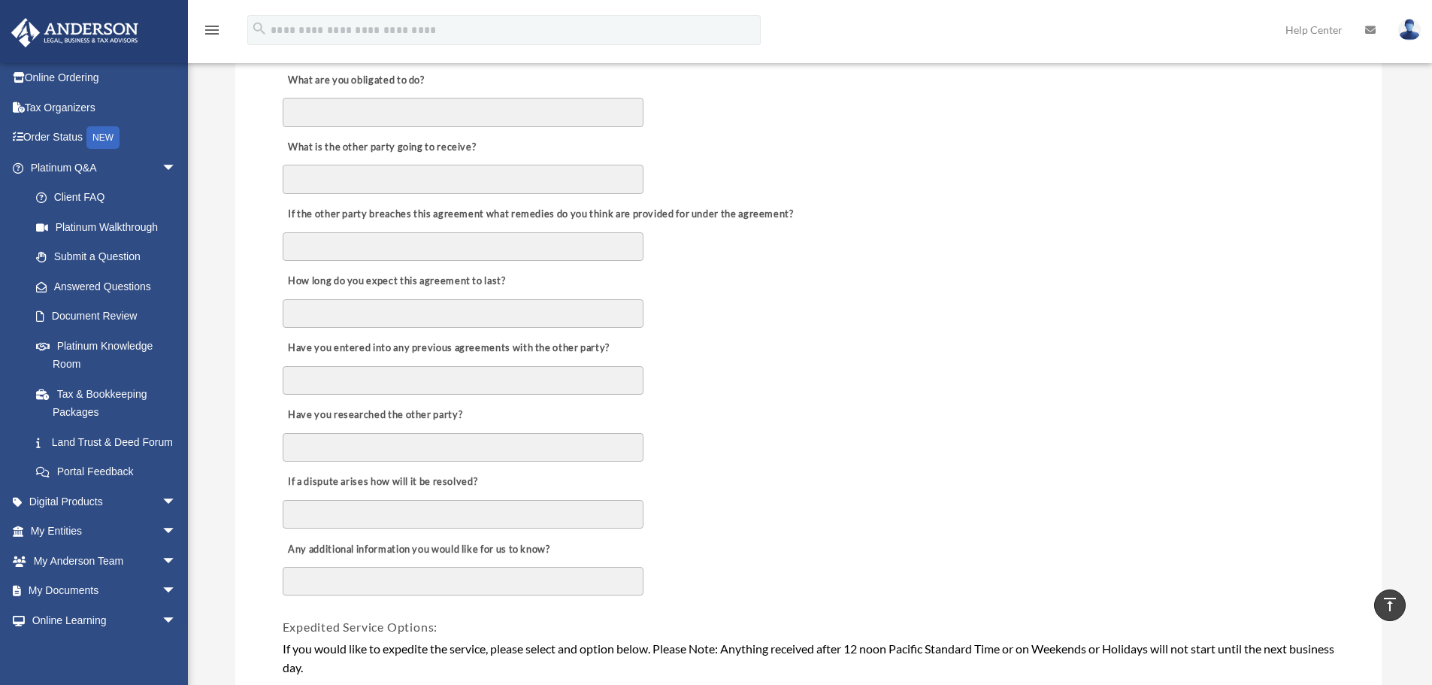
scroll to position [601, 0]
